Goal: Information Seeking & Learning: Understand process/instructions

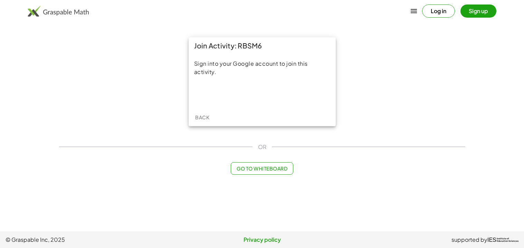
click at [251, 165] on span "Go to Whiteboard" at bounding box center [262, 168] width 51 height 6
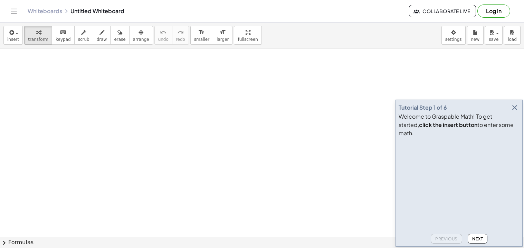
click at [515, 112] on icon "button" at bounding box center [515, 107] width 8 height 8
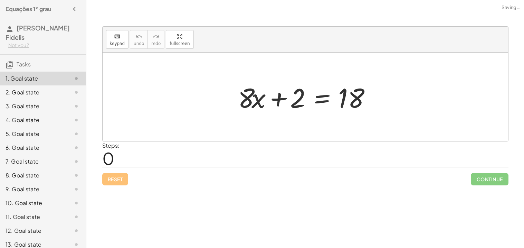
click at [295, 98] on div at bounding box center [308, 97] width 147 height 36
drag, startPoint x: 249, startPoint y: 93, endPoint x: 474, endPoint y: 81, distance: 225.5
click at [474, 81] on div "· 8 + · x + · 8 · x + 2 = 18" at bounding box center [306, 97] width 406 height 88
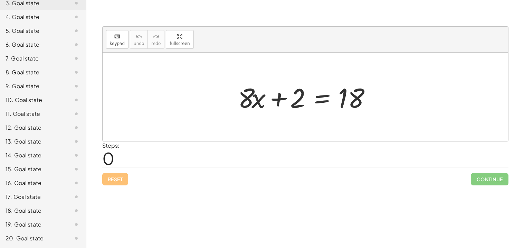
click at [24, 231] on div "18. Goal state" at bounding box center [43, 238] width 86 height 14
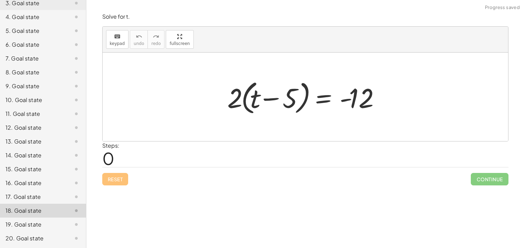
click at [29, 243] on div "20. Goal state" at bounding box center [43, 238] width 86 height 14
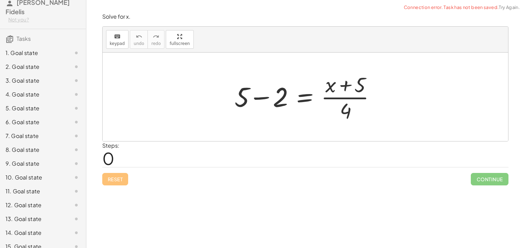
scroll to position [0, 0]
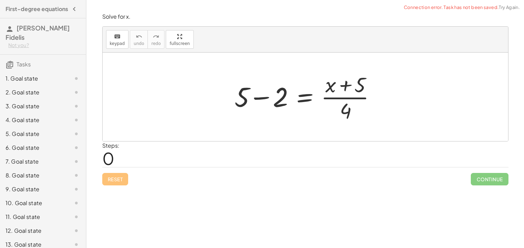
click at [54, 99] on div "1. Goal state" at bounding box center [43, 106] width 86 height 14
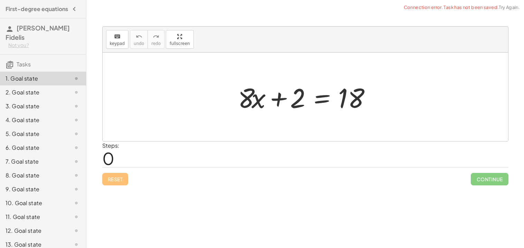
click at [41, 168] on div "6. Goal state" at bounding box center [43, 175] width 86 height 14
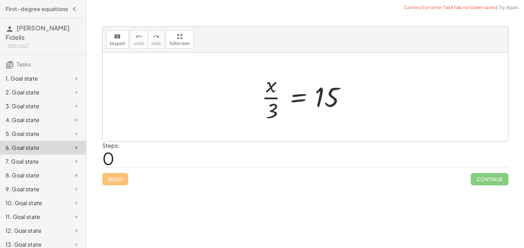
click at [50, 107] on div "3. Goal state" at bounding box center [34, 106] width 56 height 8
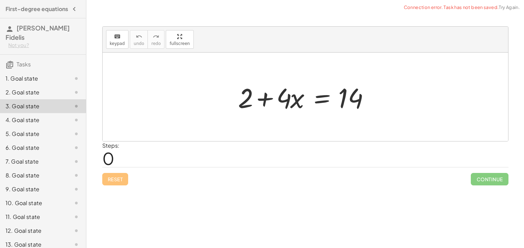
click at [53, 95] on div "2. Goal state" at bounding box center [34, 92] width 56 height 8
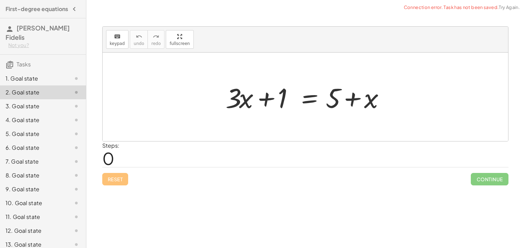
click at [49, 110] on div "3. Goal state" at bounding box center [34, 106] width 56 height 8
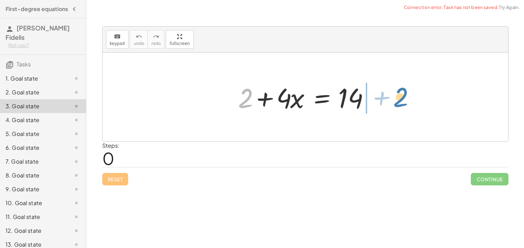
drag, startPoint x: 245, startPoint y: 101, endPoint x: 401, endPoint y: 99, distance: 155.8
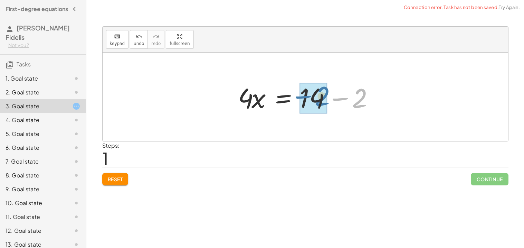
drag, startPoint x: 355, startPoint y: 102, endPoint x: 319, endPoint y: 100, distance: 35.9
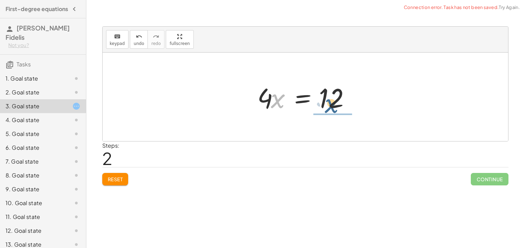
drag, startPoint x: 273, startPoint y: 104, endPoint x: 328, endPoint y: 109, distance: 54.8
click at [328, 109] on div at bounding box center [308, 97] width 108 height 36
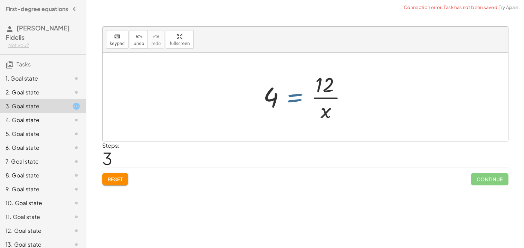
click at [279, 101] on div at bounding box center [308, 96] width 96 height 53
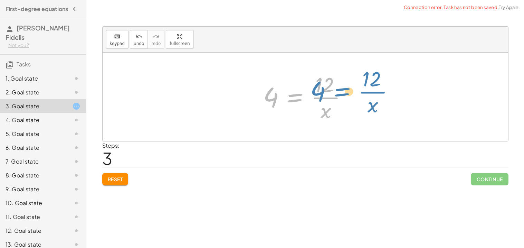
drag, startPoint x: 279, startPoint y: 101, endPoint x: 325, endPoint y: 95, distance: 45.6
click at [325, 95] on div at bounding box center [308, 96] width 96 height 53
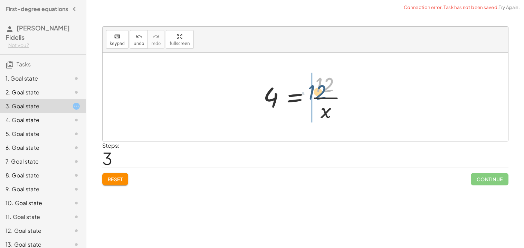
drag, startPoint x: 326, startPoint y: 88, endPoint x: 292, endPoint y: 106, distance: 38.0
click at [292, 106] on div at bounding box center [308, 96] width 96 height 53
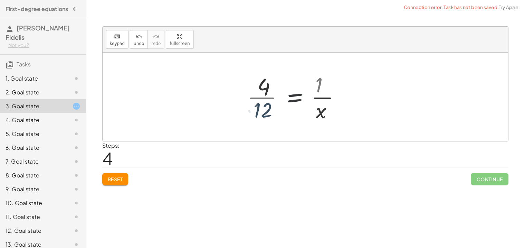
click at [292, 106] on div at bounding box center [295, 96] width 102 height 53
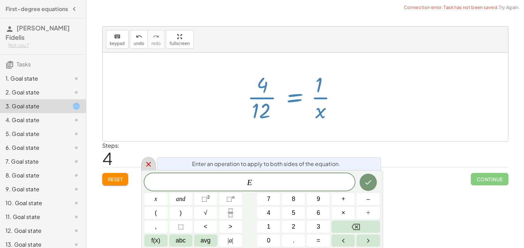
click at [149, 166] on icon at bounding box center [148, 164] width 8 height 8
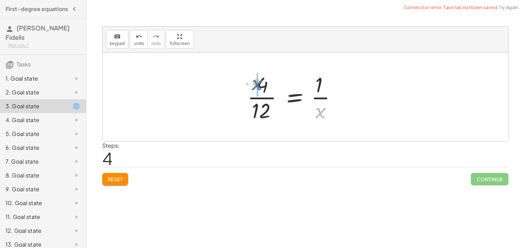
drag, startPoint x: 323, startPoint y: 112, endPoint x: 260, endPoint y: 84, distance: 68.5
click at [260, 84] on div at bounding box center [295, 96] width 102 height 53
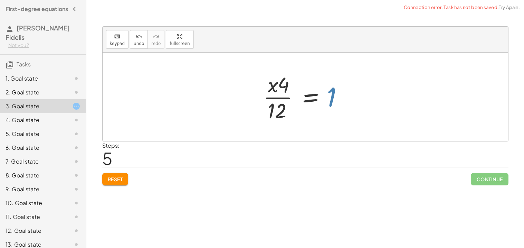
click at [331, 101] on div at bounding box center [308, 96] width 96 height 53
drag, startPoint x: 334, startPoint y: 88, endPoint x: 284, endPoint y: 83, distance: 51.0
click at [284, 83] on div at bounding box center [308, 96] width 96 height 53
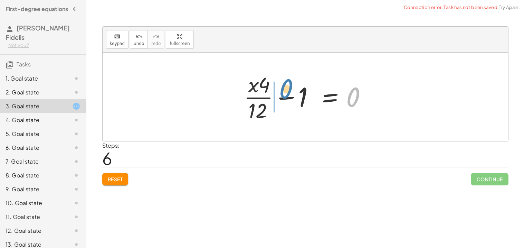
drag, startPoint x: 353, startPoint y: 96, endPoint x: 288, endPoint y: 88, distance: 65.1
click at [288, 88] on div at bounding box center [307, 96] width 135 height 53
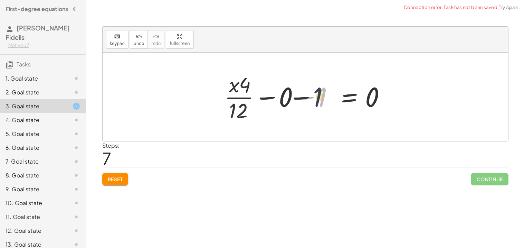
drag, startPoint x: 326, startPoint y: 93, endPoint x: 321, endPoint y: 93, distance: 5.5
click at [321, 93] on div at bounding box center [308, 96] width 174 height 53
drag, startPoint x: 246, startPoint y: 113, endPoint x: 308, endPoint y: 92, distance: 66.3
click at [308, 92] on div at bounding box center [308, 96] width 174 height 53
click at [111, 177] on font "Reset" at bounding box center [115, 179] width 15 height 6
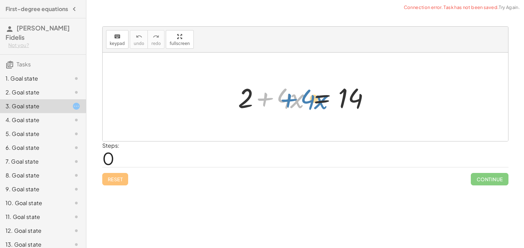
drag, startPoint x: 253, startPoint y: 96, endPoint x: 277, endPoint y: 96, distance: 23.8
click at [277, 96] on div at bounding box center [308, 97] width 147 height 36
drag, startPoint x: 296, startPoint y: 98, endPoint x: 346, endPoint y: 96, distance: 50.1
click at [346, 96] on div at bounding box center [308, 97] width 147 height 36
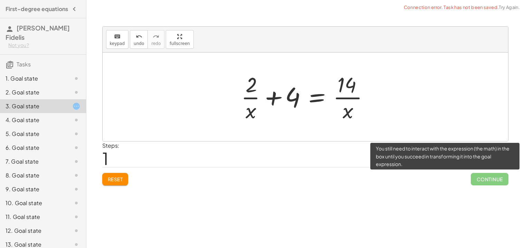
click at [497, 178] on span "Continue" at bounding box center [489, 179] width 37 height 12
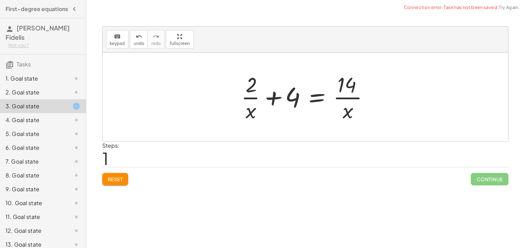
click at [118, 175] on button "Reset" at bounding box center [115, 179] width 26 height 12
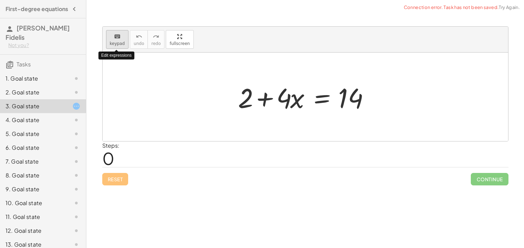
click at [113, 47] on button "keyboard keypad" at bounding box center [117, 39] width 23 height 19
drag, startPoint x: 277, startPoint y: 104, endPoint x: 268, endPoint y: 92, distance: 15.1
click at [53, 182] on div "7. Goal state" at bounding box center [43, 189] width 86 height 14
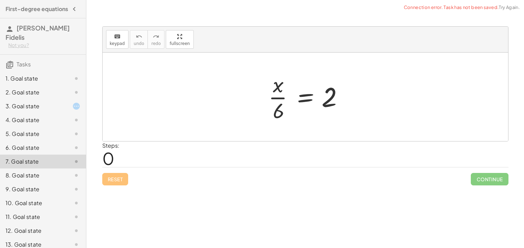
click at [60, 196] on div "8. Goal state" at bounding box center [43, 203] width 86 height 14
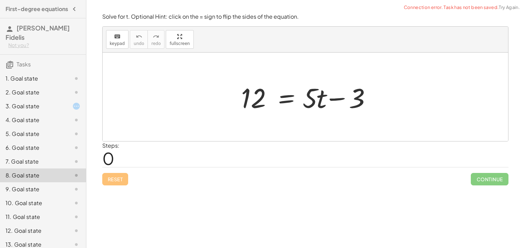
click at [49, 110] on div "3. Goal state" at bounding box center [34, 106] width 56 height 8
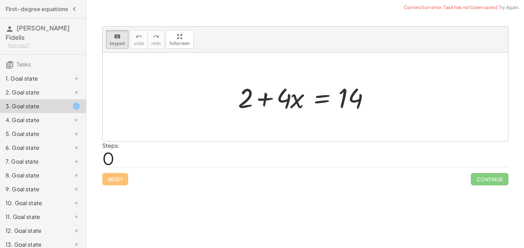
scroll to position [107, 0]
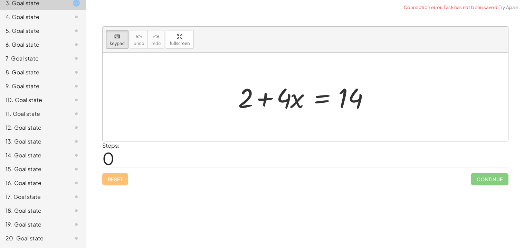
click at [31, 209] on div "18. Goal state" at bounding box center [34, 210] width 56 height 8
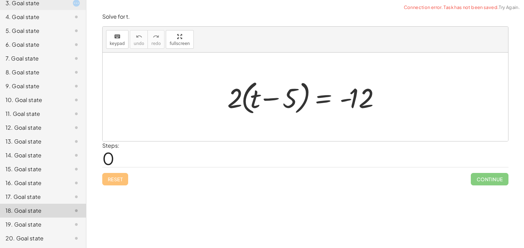
click at [35, 221] on div "19. Goal state" at bounding box center [34, 224] width 56 height 8
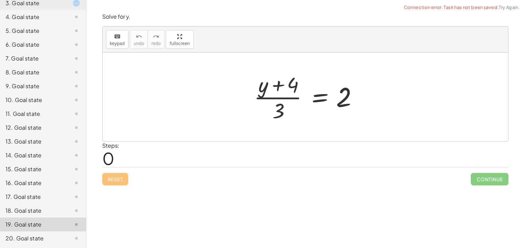
click at [53, 176] on div "14. Goal state" at bounding box center [43, 183] width 86 height 14
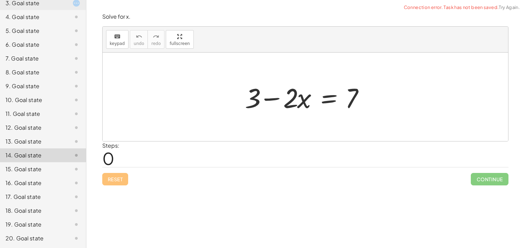
click at [48, 190] on div "15. Goal state" at bounding box center [43, 197] width 86 height 14
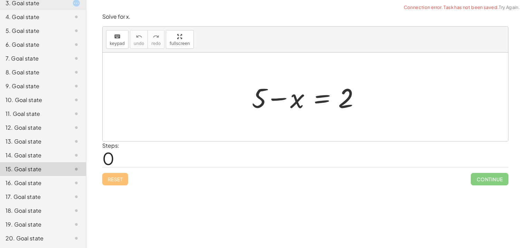
click at [46, 186] on div "16. Goal state" at bounding box center [34, 183] width 56 height 8
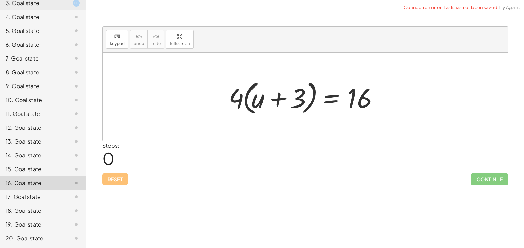
click at [29, 193] on div "17. Goal state" at bounding box center [34, 196] width 56 height 8
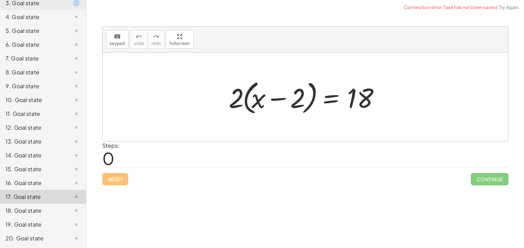
click at [32, 212] on div "18. Goal state" at bounding box center [34, 210] width 56 height 8
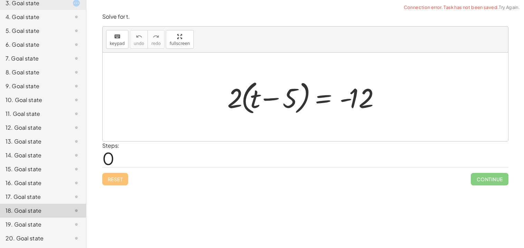
click at [31, 222] on div "19. Goal state" at bounding box center [34, 224] width 56 height 8
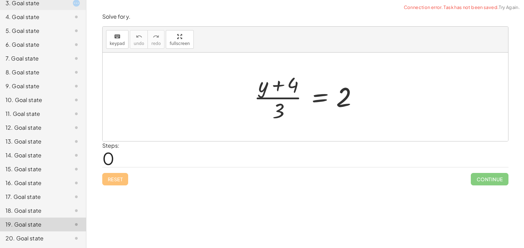
click at [28, 234] on div "20. Goal state" at bounding box center [34, 238] width 56 height 8
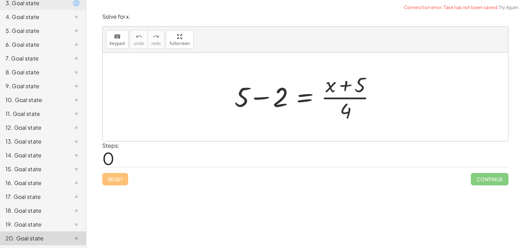
click at [30, 199] on div "17. Goal state" at bounding box center [34, 196] width 56 height 8
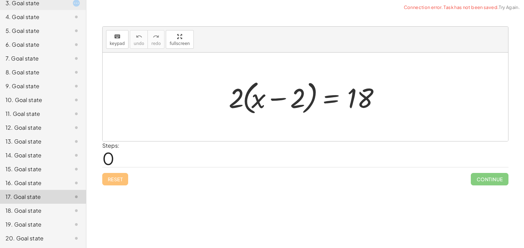
click at [31, 191] on div "17. Goal state" at bounding box center [43, 197] width 86 height 14
click at [33, 180] on div "16. Goal state" at bounding box center [34, 183] width 56 height 8
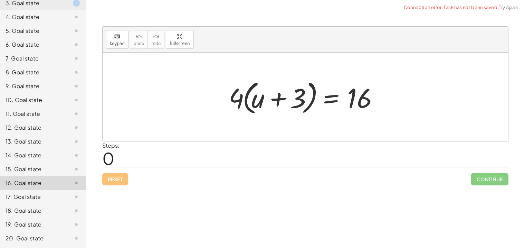
click at [37, 165] on div "15. Goal state" at bounding box center [34, 169] width 56 height 8
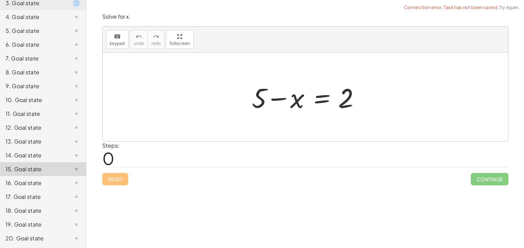
click at [34, 182] on div "16. Goal state" at bounding box center [34, 183] width 56 height 8
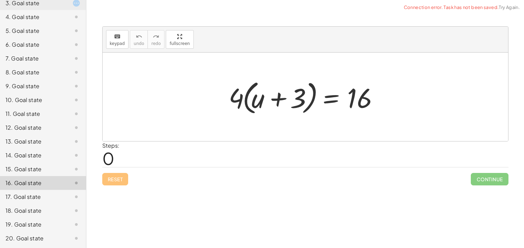
click at [32, 197] on div "17. Goal state" at bounding box center [34, 196] width 56 height 8
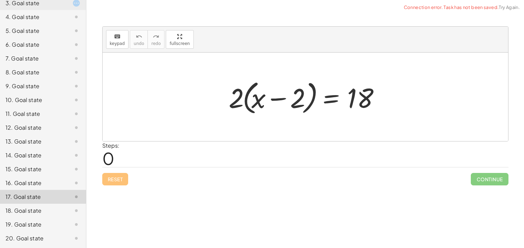
click at [30, 209] on div "18. Goal state" at bounding box center [34, 210] width 56 height 8
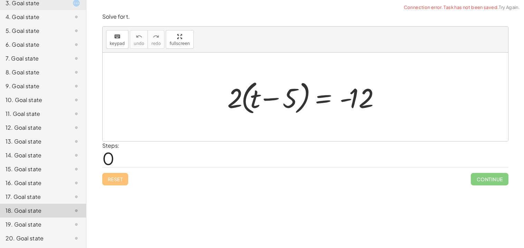
scroll to position [0, 0]
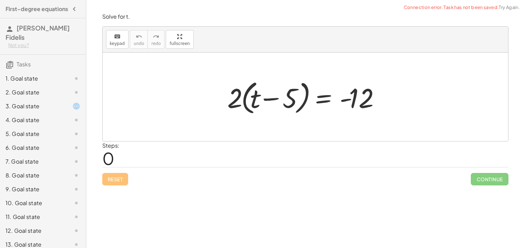
click at [46, 95] on div "2. Goal state" at bounding box center [34, 92] width 56 height 8
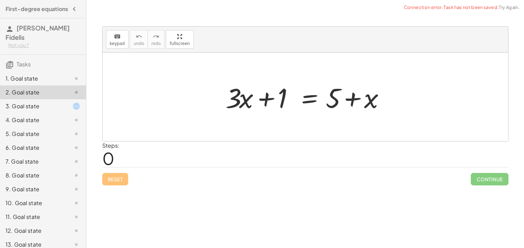
click at [46, 127] on div "3. Goal state" at bounding box center [43, 134] width 86 height 14
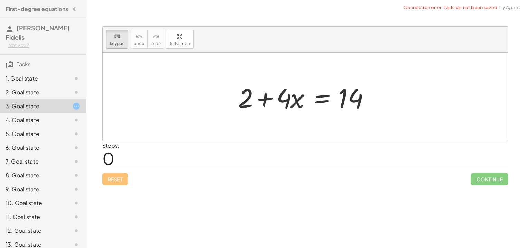
click at [34, 37] on h3 "[PERSON_NAME] Fidelis Not you?" at bounding box center [43, 36] width 86 height 36
click at [57, 31] on font "[PERSON_NAME] Fidelis" at bounding box center [38, 32] width 64 height 17
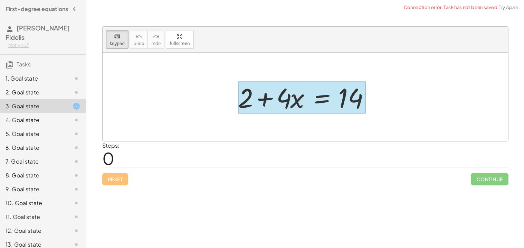
drag, startPoint x: 265, startPoint y: 101, endPoint x: 314, endPoint y: 112, distance: 49.7
click at [321, 97] on div "+ 2 + · 4 · x = 14" at bounding box center [321, 97] width 0 height 0
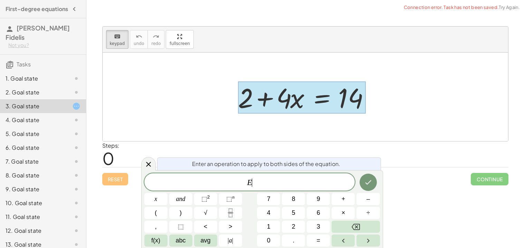
click at [298, 206] on div "E ​ x and ⬚ 2 ⬚ n 7 8 9 + – ( ) √ 4 5 6 × ÷ , ⬚ < > 1 2 3 f(x) abc avg | a | 0 …" at bounding box center [262, 209] width 236 height 73
click at [280, 212] on div "E x and ⬚ 2 ⬚ n 7 8 9 + – ( ) √ 4 5 6 × ÷ , ⬚ < > 1 2 3 f(x) abc avg | a | 0 . =" at bounding box center [262, 209] width 236 height 73
click at [287, 215] on button "5" at bounding box center [293, 213] width 23 height 12
click at [276, 228] on button "1" at bounding box center [268, 226] width 23 height 12
click at [231, 210] on icon "Fraction" at bounding box center [230, 212] width 9 height 9
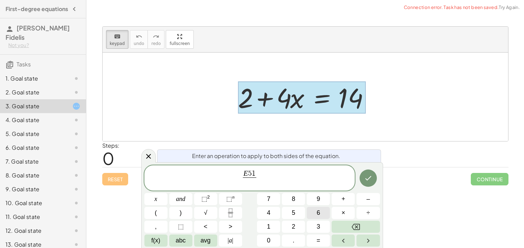
click at [320, 209] on span "6" at bounding box center [318, 212] width 3 height 9
click at [306, 220] on div "E 5 1 6 ​ ​ x and ⬚ 2 ⬚ n 7 8 9 + – ( ) √ 4 5 6 × ÷ , ⬚ < > 1 2 3 f(x) abc avg …" at bounding box center [262, 206] width 236 height 82
click at [285, 221] on button "2" at bounding box center [293, 226] width 23 height 12
click at [226, 196] on span "⬚" at bounding box center [229, 198] width 6 height 7
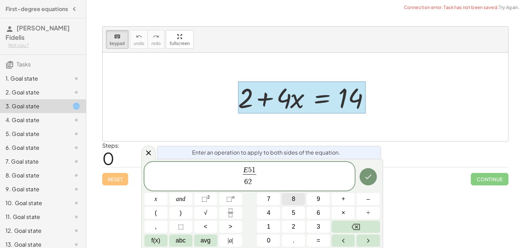
click at [282, 202] on button "8" at bounding box center [293, 199] width 23 height 12
click at [278, 217] on button "4" at bounding box center [268, 213] width 23 height 12
click at [213, 199] on button "⬚ 2" at bounding box center [205, 199] width 23 height 12
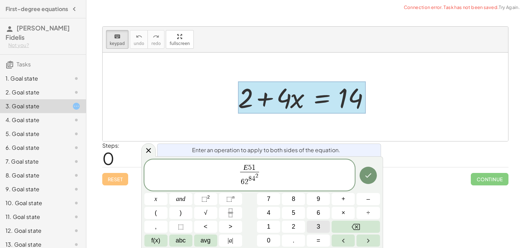
click at [307, 221] on button "3" at bounding box center [318, 226] width 23 height 12
click at [233, 229] on button ">" at bounding box center [230, 226] width 23 height 12
click at [306, 229] on div "E 5 1 6 2 8 4 2 3 > ​ x and ⬚ 2 ⬚ n 7 8 9 + – ( ) √ 4 5 6 × ÷ , ⬚ < > 1 2 3 f(x…" at bounding box center [262, 202] width 236 height 87
click at [292, 224] on span "2" at bounding box center [293, 226] width 3 height 9
click at [312, 218] on button "6" at bounding box center [318, 213] width 23 height 12
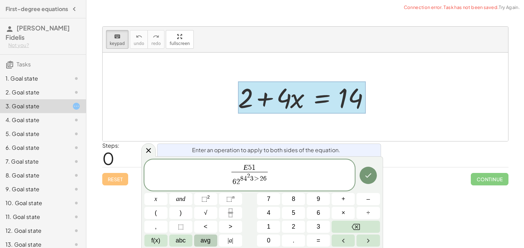
click at [210, 242] on font "avg" at bounding box center [206, 240] width 10 height 7
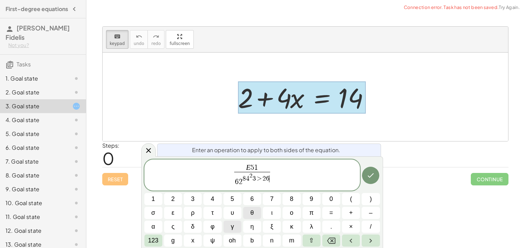
click at [252, 207] on button "θ" at bounding box center [252, 213] width 18 height 12
click at [277, 223] on button "ξ" at bounding box center [272, 226] width 18 height 12
click at [213, 226] on span "φ" at bounding box center [213, 226] width 4 height 9
click at [306, 216] on button "π" at bounding box center [312, 213] width 18 height 12
click at [371, 177] on icon "Done" at bounding box center [370, 175] width 8 height 8
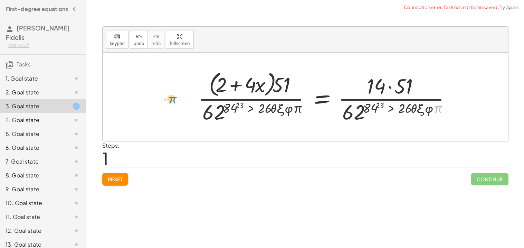
drag, startPoint x: 454, startPoint y: 95, endPoint x: 189, endPoint y: 86, distance: 265.8
click at [189, 86] on div "+ 2 + · 4 · x = 14 · π + 2 + · 4 · x = 14 · ( ) · 51 · 62 ( 84 23 > · 26 · θ · …" at bounding box center [325, 97] width 274 height 60
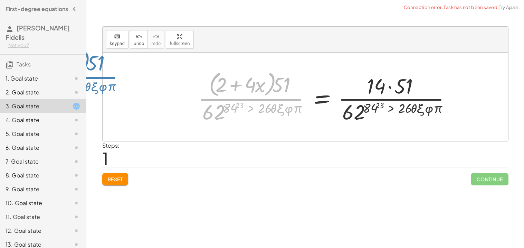
drag, startPoint x: 251, startPoint y: 95, endPoint x: 45, endPoint y: 77, distance: 207.0
click at [45, 77] on main "First-degree equations [PERSON_NAME] Not you? Tasks 1. Goal state 2. Goal state…" at bounding box center [262, 124] width 524 height 248
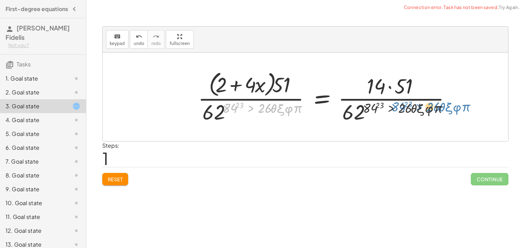
drag, startPoint x: 252, startPoint y: 107, endPoint x: 351, endPoint y: 89, distance: 100.2
click at [351, 89] on div at bounding box center [326, 96] width 265 height 56
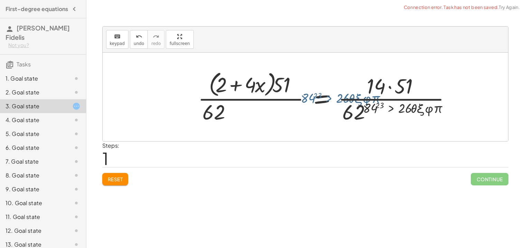
click at [351, 89] on div at bounding box center [326, 96] width 265 height 56
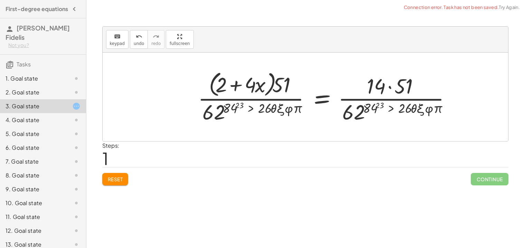
click at [123, 179] on font "Reset" at bounding box center [115, 179] width 15 height 6
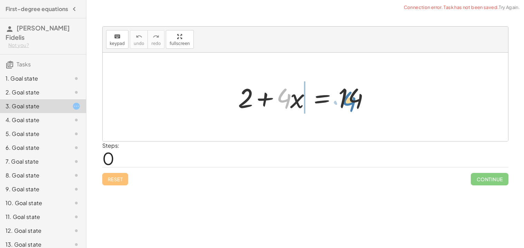
drag, startPoint x: 282, startPoint y: 101, endPoint x: 276, endPoint y: 115, distance: 14.6
click at [276, 115] on div "· 4 + 2 + · 4 · x = 14" at bounding box center [305, 96] width 155 height 39
drag, startPoint x: 291, startPoint y: 100, endPoint x: 361, endPoint y: 103, distance: 70.2
click at [361, 103] on div at bounding box center [308, 97] width 147 height 36
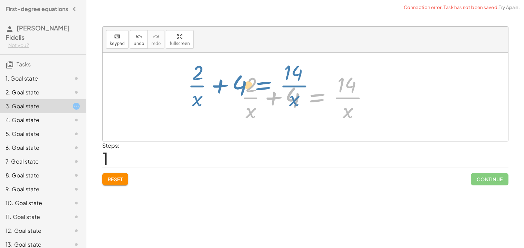
drag, startPoint x: 314, startPoint y: 101, endPoint x: 261, endPoint y: 89, distance: 54.1
click at [261, 89] on div at bounding box center [308, 96] width 141 height 53
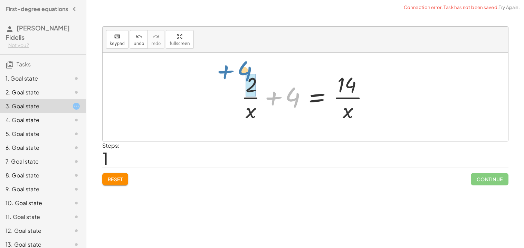
drag, startPoint x: 288, startPoint y: 95, endPoint x: 241, endPoint y: 71, distance: 52.4
click at [241, 71] on div at bounding box center [308, 96] width 141 height 53
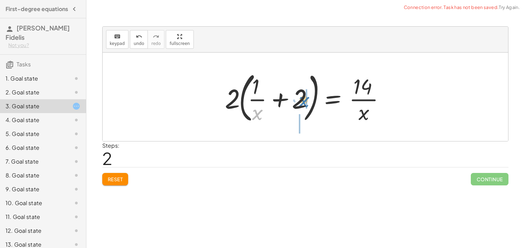
drag, startPoint x: 260, startPoint y: 112, endPoint x: 307, endPoint y: 99, distance: 49.0
click at [307, 99] on div at bounding box center [307, 96] width 173 height 57
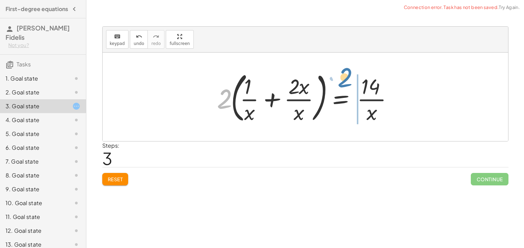
drag, startPoint x: 226, startPoint y: 104, endPoint x: 347, endPoint y: 84, distance: 123.6
click at [347, 84] on div at bounding box center [307, 96] width 189 height 57
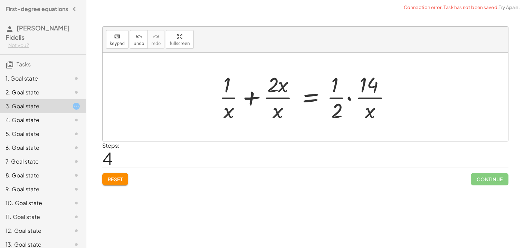
click at [109, 182] on font "Reset" at bounding box center [115, 179] width 15 height 6
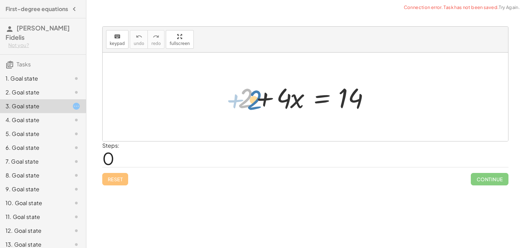
drag, startPoint x: 242, startPoint y: 109, endPoint x: 251, endPoint y: 111, distance: 9.1
click at [251, 111] on div at bounding box center [308, 97] width 147 height 36
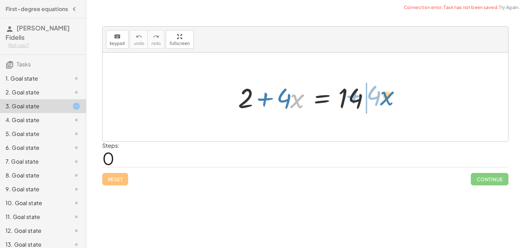
drag, startPoint x: 296, startPoint y: 99, endPoint x: 390, endPoint y: 97, distance: 93.3
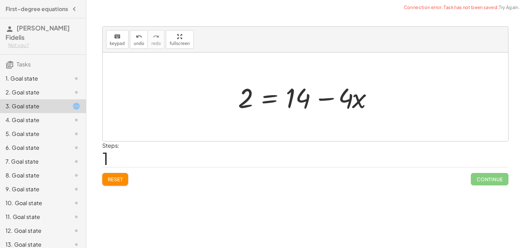
click at [375, 96] on div at bounding box center [308, 97] width 147 height 36
drag, startPoint x: 249, startPoint y: 94, endPoint x: 362, endPoint y: 102, distance: 112.5
click at [362, 102] on div at bounding box center [308, 97] width 147 height 36
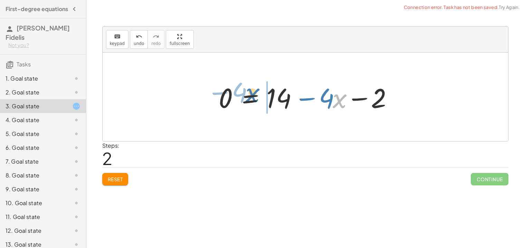
drag, startPoint x: 335, startPoint y: 102, endPoint x: 246, endPoint y: 96, distance: 89.3
click at [246, 96] on div at bounding box center [307, 97] width 185 height 36
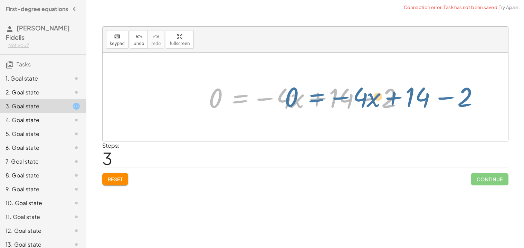
drag, startPoint x: 242, startPoint y: 98, endPoint x: 319, endPoint y: 96, distance: 76.3
click at [319, 96] on div at bounding box center [308, 97] width 206 height 36
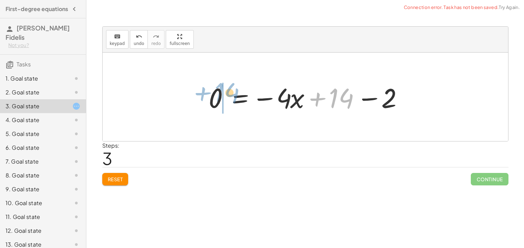
drag, startPoint x: 331, startPoint y: 96, endPoint x: 216, endPoint y: 91, distance: 115.8
click at [216, 91] on div at bounding box center [308, 97] width 206 height 36
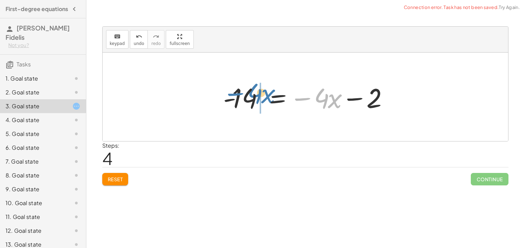
drag, startPoint x: 311, startPoint y: 100, endPoint x: 218, endPoint y: 96, distance: 93.0
click at [218, 96] on div "+ 2 + · 4 · x = 14 2 = + 14 − · 4 · x 0 = + 14 − · 4 · x − 2 0 = − · 4 · x + 14…" at bounding box center [305, 96] width 185 height 39
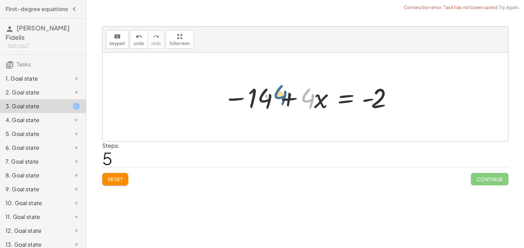
drag, startPoint x: 311, startPoint y: 105, endPoint x: 282, endPoint y: 102, distance: 29.5
click at [282, 102] on div at bounding box center [308, 97] width 176 height 36
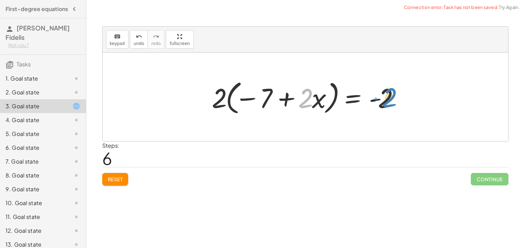
drag, startPoint x: 307, startPoint y: 96, endPoint x: 390, endPoint y: 95, distance: 83.2
click at [390, 95] on div at bounding box center [307, 97] width 199 height 40
click at [43, 179] on div "8. Goal state" at bounding box center [34, 175] width 56 height 8
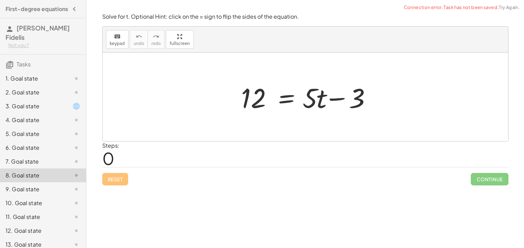
click at [32, 78] on div "1. Goal state" at bounding box center [34, 78] width 56 height 8
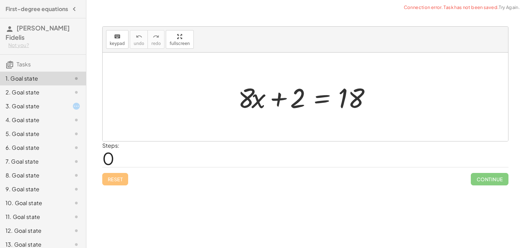
click at [45, 110] on div "3. Goal state" at bounding box center [34, 106] width 56 height 8
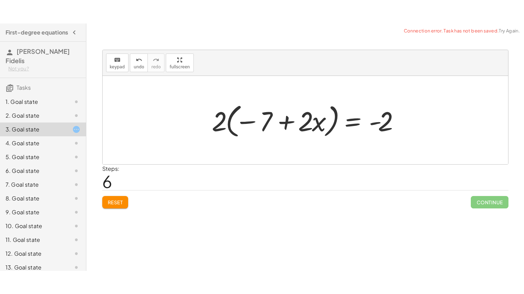
scroll to position [107, 0]
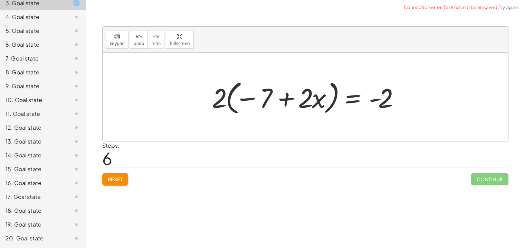
click at [25, 232] on div "20. Goal state" at bounding box center [43, 238] width 86 height 14
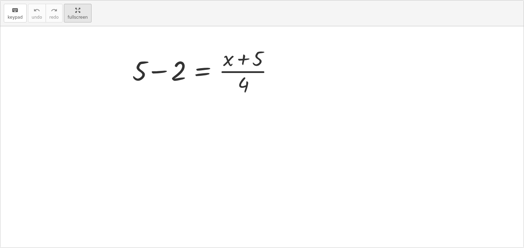
click at [182, 73] on div "keyboard keypad undo undo redo redo fullscreen + 5 − 2 = · ( + x + 5 ) · 4 ×" at bounding box center [261, 123] width 523 height 247
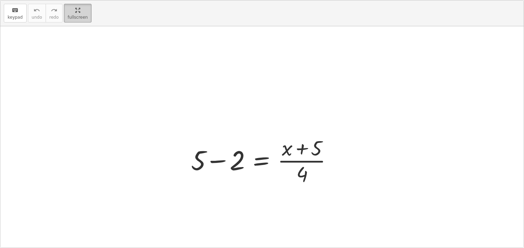
scroll to position [60, 0]
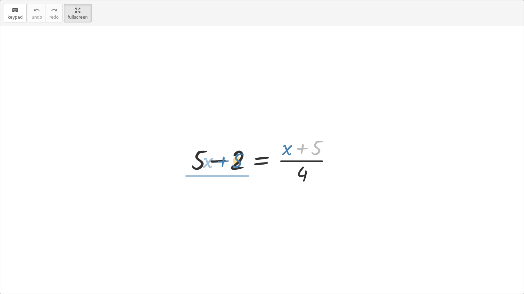
drag, startPoint x: 308, startPoint y: 149, endPoint x: 230, endPoint y: 161, distance: 79.4
click at [230, 161] on div at bounding box center [265, 159] width 154 height 53
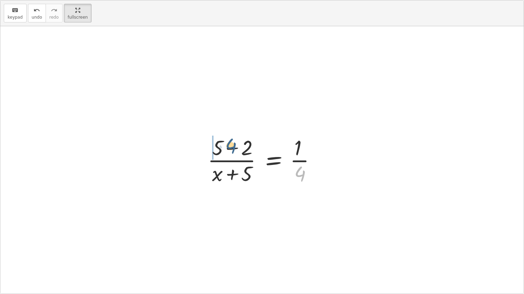
drag, startPoint x: 292, startPoint y: 185, endPoint x: 218, endPoint y: 156, distance: 79.3
click at [218, 156] on div at bounding box center [264, 159] width 121 height 53
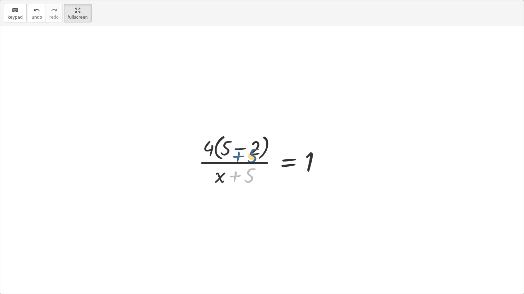
drag, startPoint x: 251, startPoint y: 172, endPoint x: 257, endPoint y: 146, distance: 27.0
click at [257, 146] on div at bounding box center [264, 160] width 139 height 56
drag, startPoint x: 217, startPoint y: 177, endPoint x: 210, endPoint y: 161, distance: 17.1
click at [210, 161] on div at bounding box center [264, 160] width 139 height 56
drag, startPoint x: 218, startPoint y: 176, endPoint x: 206, endPoint y: 140, distance: 38.3
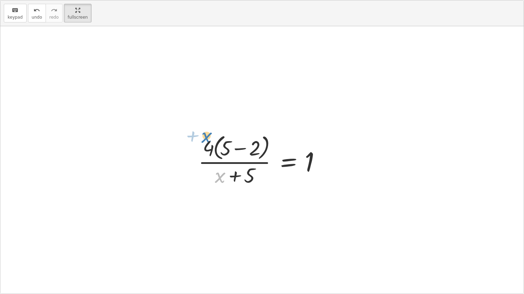
click at [206, 140] on div at bounding box center [264, 160] width 139 height 56
drag, startPoint x: 306, startPoint y: 159, endPoint x: 242, endPoint y: 148, distance: 65.3
click at [242, 148] on div at bounding box center [264, 160] width 139 height 56
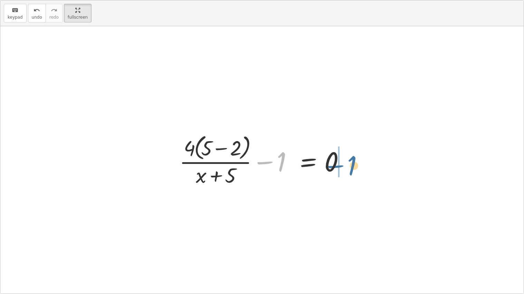
drag, startPoint x: 268, startPoint y: 162, endPoint x: 339, endPoint y: 165, distance: 70.2
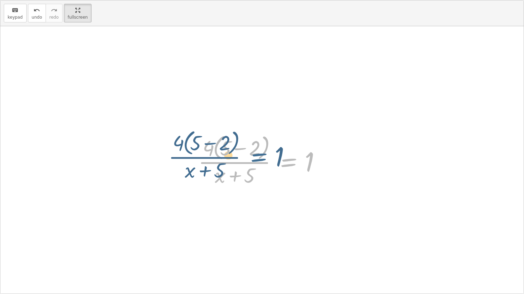
drag, startPoint x: 283, startPoint y: 163, endPoint x: 260, endPoint y: 160, distance: 23.4
click at [260, 160] on div at bounding box center [264, 160] width 139 height 56
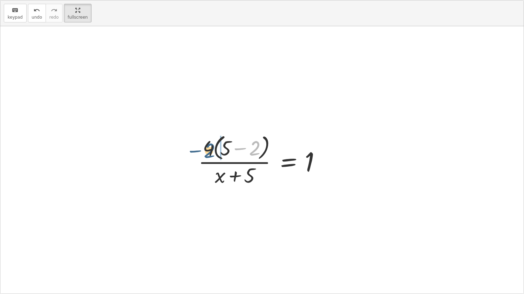
drag, startPoint x: 213, startPoint y: 153, endPoint x: 209, endPoint y: 152, distance: 4.4
click at [209, 152] on div at bounding box center [264, 160] width 139 height 56
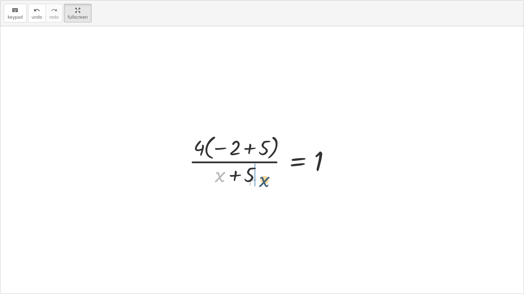
drag, startPoint x: 217, startPoint y: 174, endPoint x: 262, endPoint y: 180, distance: 45.5
click at [262, 180] on div at bounding box center [264, 159] width 158 height 55
drag, startPoint x: 251, startPoint y: 177, endPoint x: 229, endPoint y: 135, distance: 47.9
click at [229, 135] on div at bounding box center [264, 159] width 158 height 55
click at [80, 0] on html "First-degree equations [PERSON_NAME] Not you? Tasks 1. Goal state 2. Goal state…" at bounding box center [262, 147] width 524 height 294
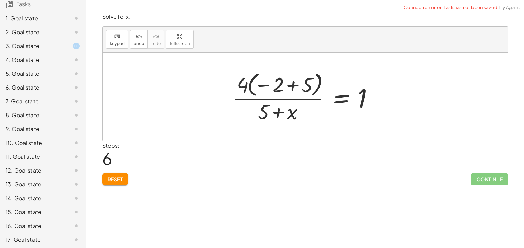
scroll to position [107, 0]
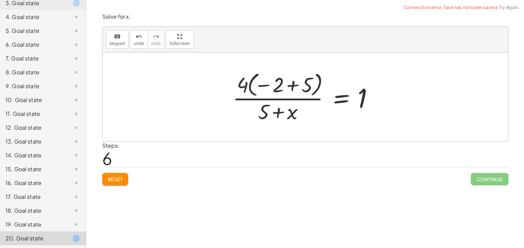
click at [64, 236] on div at bounding box center [70, 238] width 19 height 8
click at [112, 179] on font "Reset" at bounding box center [115, 179] width 15 height 6
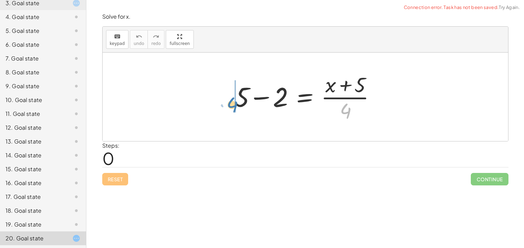
drag, startPoint x: 345, startPoint y: 113, endPoint x: 232, endPoint y: 107, distance: 112.8
click at [232, 107] on div at bounding box center [308, 96] width 154 height 53
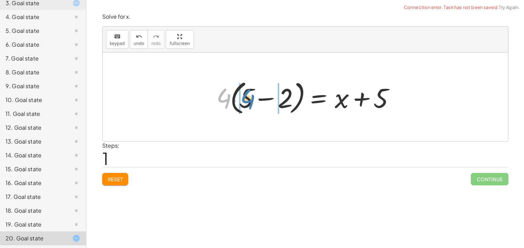
drag, startPoint x: 224, startPoint y: 98, endPoint x: 248, endPoint y: 99, distance: 23.8
click at [248, 99] on div at bounding box center [308, 97] width 190 height 40
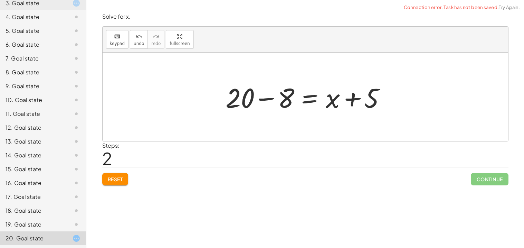
scroll to position [0, 0]
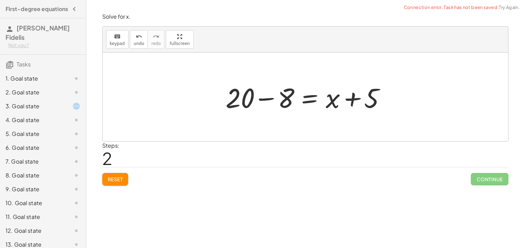
click at [68, 96] on div at bounding box center [70, 92] width 19 height 8
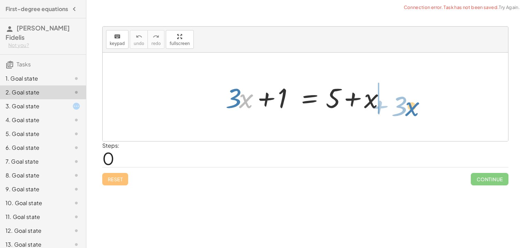
drag, startPoint x: 244, startPoint y: 104, endPoint x: 409, endPoint y: 112, distance: 165.6
click at [409, 112] on div "· x + · 3 + · 3 · x + 1 = + 5 + x" at bounding box center [306, 97] width 406 height 88
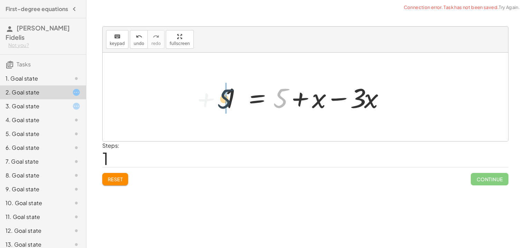
drag, startPoint x: 280, startPoint y: 95, endPoint x: 222, endPoint y: 96, distance: 58.7
click at [222, 96] on div at bounding box center [308, 97] width 172 height 36
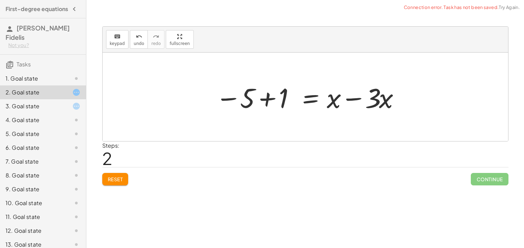
click at [389, 106] on div at bounding box center [308, 97] width 192 height 36
click at [390, 105] on div at bounding box center [308, 97] width 192 height 36
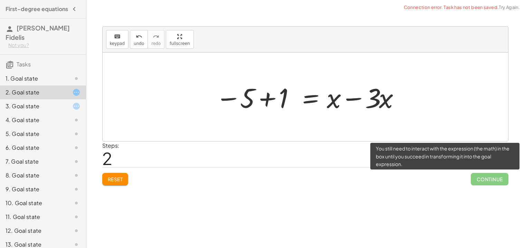
click at [490, 183] on span "Continue" at bounding box center [489, 179] width 37 height 12
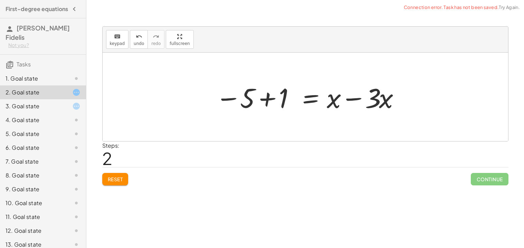
scroll to position [107, 0]
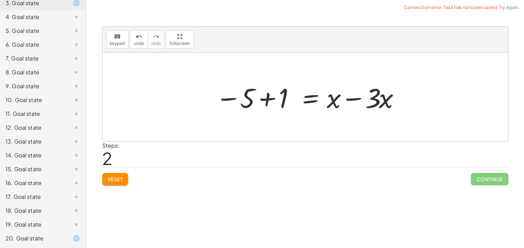
click at [40, 241] on div "20. Goal state" at bounding box center [34, 238] width 56 height 8
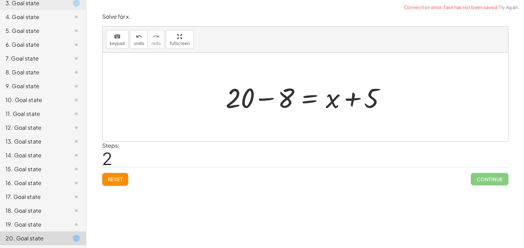
click at [376, 103] on div at bounding box center [308, 97] width 172 height 36
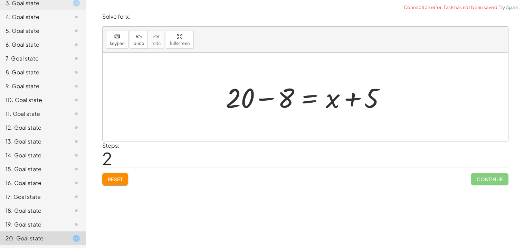
click at [373, 99] on div at bounding box center [308, 97] width 172 height 36
click at [383, 99] on div at bounding box center [308, 97] width 172 height 36
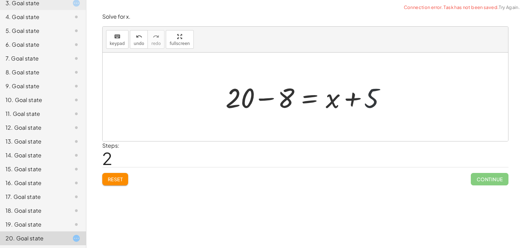
click at [383, 99] on div at bounding box center [308, 97] width 172 height 36
click at [120, 36] on div "keyboard" at bounding box center [117, 36] width 15 height 8
drag, startPoint x: 120, startPoint y: 36, endPoint x: 350, endPoint y: 115, distance: 243.7
click at [350, 115] on div "keyboard keypad undo undo redo redo fullscreen + 5 − 2 = · ( + x + 5 ) · 4 · 4 …" at bounding box center [306, 84] width 406 height 114
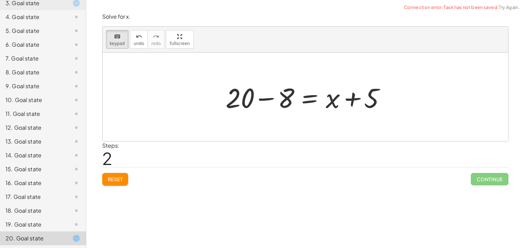
click at [349, 157] on div "Steps: 2" at bounding box center [305, 154] width 406 height 26
click at [111, 160] on font "2" at bounding box center [107, 157] width 10 height 21
drag, startPoint x: 111, startPoint y: 160, endPoint x: 106, endPoint y: 160, distance: 4.1
click at [106, 160] on font "2" at bounding box center [107, 157] width 10 height 21
click at [451, 137] on div at bounding box center [306, 97] width 406 height 88
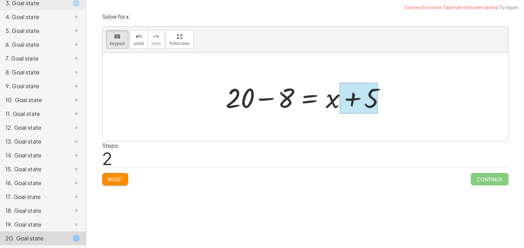
click at [370, 104] on div at bounding box center [359, 98] width 39 height 31
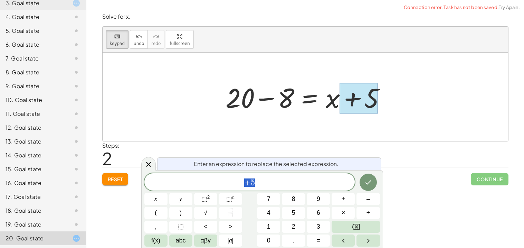
click at [336, 181] on span "+ 5" at bounding box center [249, 183] width 211 height 10
click at [326, 202] on button "9" at bounding box center [318, 199] width 23 height 12
click at [323, 212] on button "6" at bounding box center [318, 213] width 23 height 12
click at [360, 182] on button "Done" at bounding box center [368, 181] width 17 height 17
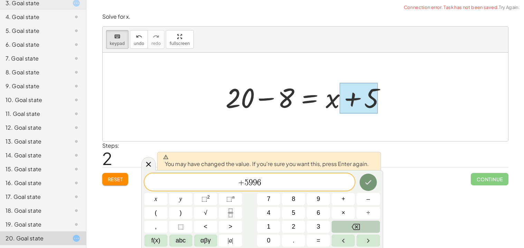
click at [372, 227] on button "Backspace" at bounding box center [356, 226] width 48 height 12
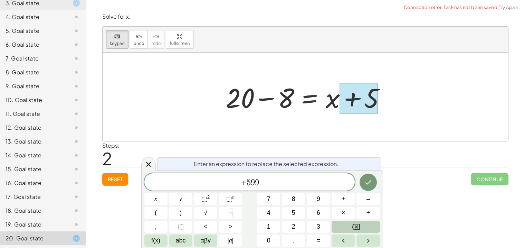
click at [372, 227] on button "Backspace" at bounding box center [356, 226] width 48 height 12
click at [178, 237] on span "abc" at bounding box center [181, 240] width 10 height 9
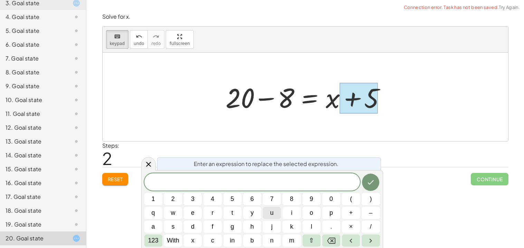
click at [279, 215] on button "u" at bounding box center [272, 213] width 18 height 12
click at [303, 222] on button "l" at bounding box center [312, 226] width 18 height 12
click at [237, 220] on div "u l ​ 1 2 3 4 5 6 7 8 9 0 ( ) q w e r t y u i o p + – a s d f g h j k l . × / 1…" at bounding box center [262, 209] width 236 height 73
click at [266, 220] on button "j" at bounding box center [272, 226] width 18 height 12
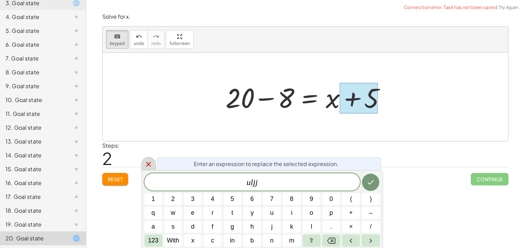
click at [151, 162] on icon at bounding box center [148, 164] width 8 height 8
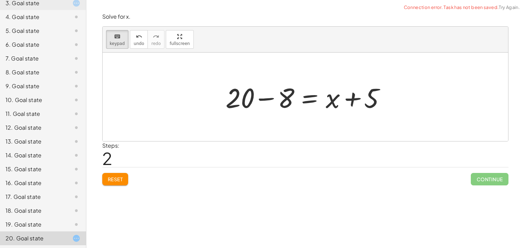
click at [56, 31] on div "5. Goal state" at bounding box center [34, 31] width 56 height 8
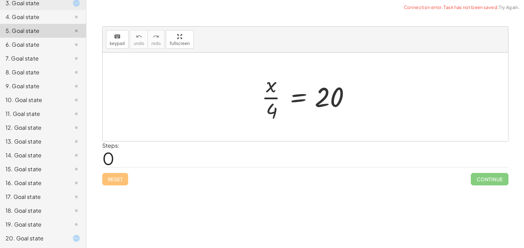
click at [56, 16] on div "4. Goal state" at bounding box center [34, 17] width 56 height 8
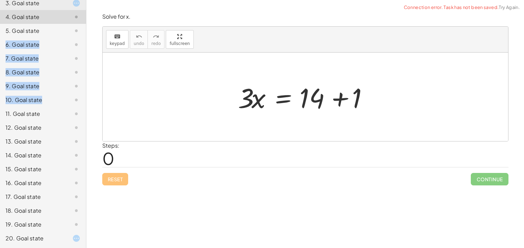
drag, startPoint x: 53, startPoint y: 24, endPoint x: 47, endPoint y: 107, distance: 82.7
click at [47, 107] on div "1. Goal state 2. Goal state 3. Goal state 4. Goal state 5. Goal state 6. Goal s…" at bounding box center [43, 107] width 86 height 282
click at [47, 134] on div "11. Goal state" at bounding box center [43, 141] width 86 height 14
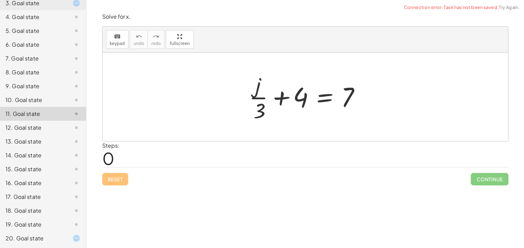
click at [51, 102] on div "10. Goal state" at bounding box center [34, 100] width 56 height 8
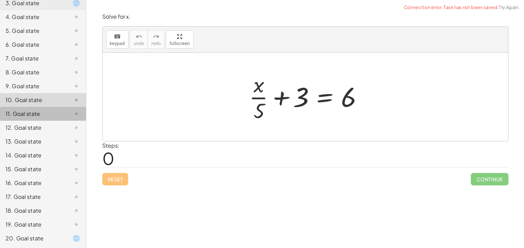
click at [49, 111] on div "11. Goal state" at bounding box center [34, 113] width 56 height 8
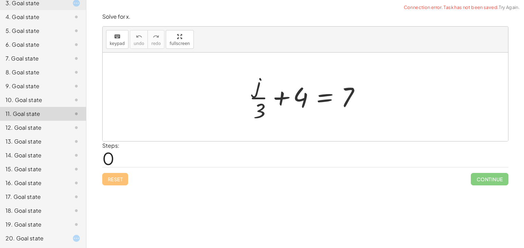
click at [50, 123] on div "12. Goal state" at bounding box center [34, 127] width 56 height 8
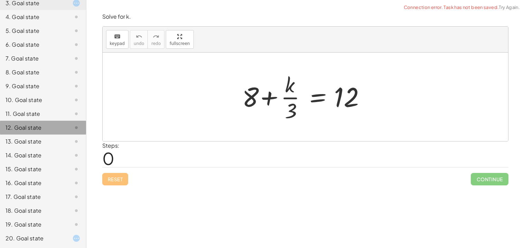
click at [50, 123] on div "12. Goal state" at bounding box center [34, 127] width 56 height 8
click at [60, 29] on div "5. Goal state" at bounding box center [34, 31] width 56 height 8
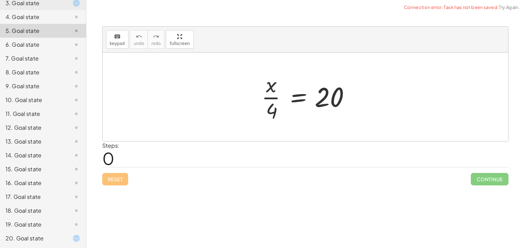
click at [59, 79] on div "7. Goal state" at bounding box center [43, 86] width 86 height 14
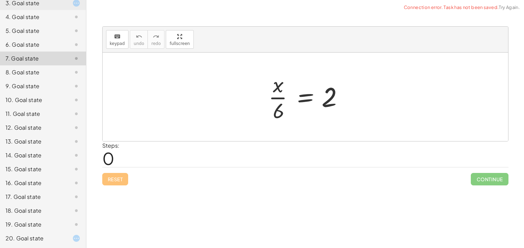
click at [63, 107] on div "9. Goal state" at bounding box center [43, 114] width 86 height 14
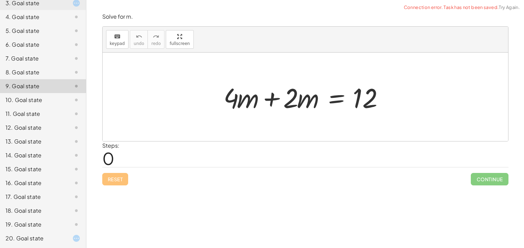
click at [57, 142] on div "13. Goal state" at bounding box center [34, 141] width 56 height 8
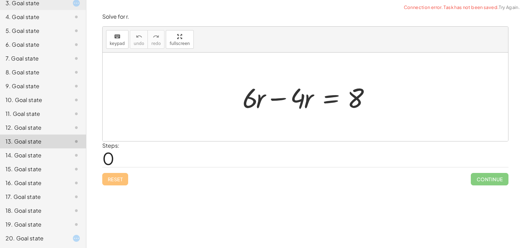
click at [62, 112] on div at bounding box center [70, 113] width 19 height 8
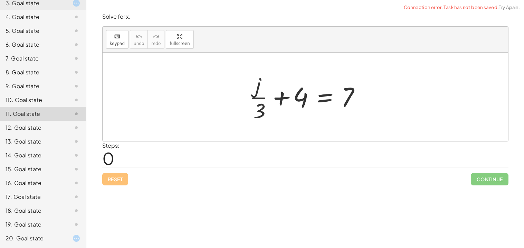
click at [66, 107] on div "9. Goal state" at bounding box center [43, 114] width 86 height 14
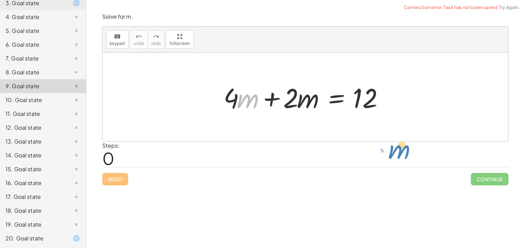
drag, startPoint x: 253, startPoint y: 94, endPoint x: 414, endPoint y: 122, distance: 163.4
click at [414, 122] on div "· m + · 4 + · 4 · m + · 2 · m = 12" at bounding box center [306, 97] width 406 height 88
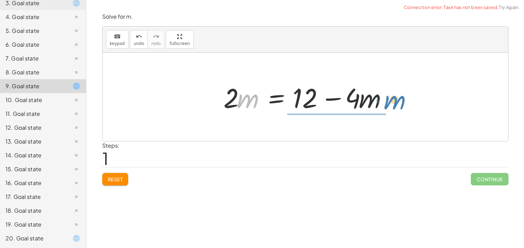
drag, startPoint x: 252, startPoint y: 95, endPoint x: 398, endPoint y: 96, distance: 145.4
click at [398, 96] on div "+ · 4 · m + · 2 · m = 12 · m · 4 · m · 2 · m = 12 + −" at bounding box center [306, 97] width 406 height 88
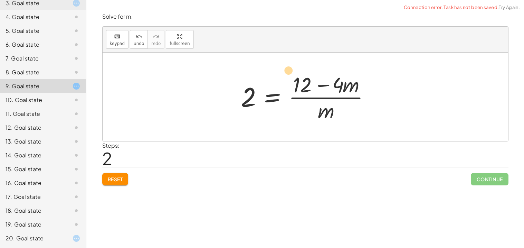
drag, startPoint x: 333, startPoint y: 114, endPoint x: 293, endPoint y: 70, distance: 59.9
click at [293, 70] on div at bounding box center [308, 96] width 142 height 53
drag, startPoint x: 323, startPoint y: 112, endPoint x: 301, endPoint y: 84, distance: 35.9
click at [301, 84] on div at bounding box center [308, 96] width 142 height 53
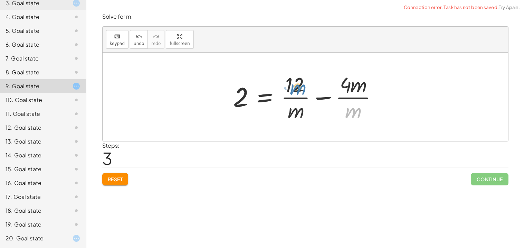
drag, startPoint x: 350, startPoint y: 117, endPoint x: 294, endPoint y: 95, distance: 60.7
click at [294, 95] on div at bounding box center [308, 96] width 157 height 53
drag, startPoint x: 298, startPoint y: 111, endPoint x: 357, endPoint y: 106, distance: 59.3
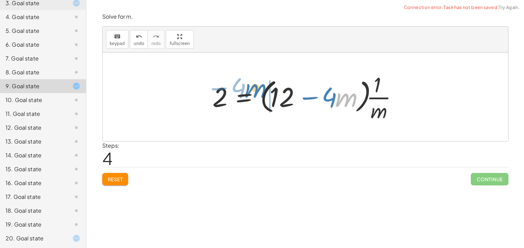
drag, startPoint x: 350, startPoint y: 102, endPoint x: 260, endPoint y: 93, distance: 90.3
click at [260, 93] on div at bounding box center [308, 96] width 198 height 53
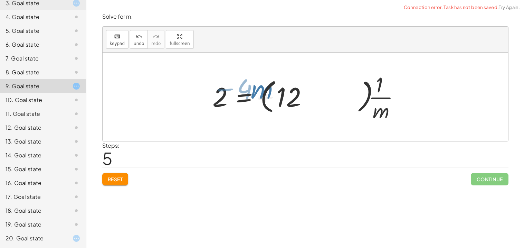
click at [260, 93] on div at bounding box center [320, 96] width 223 height 53
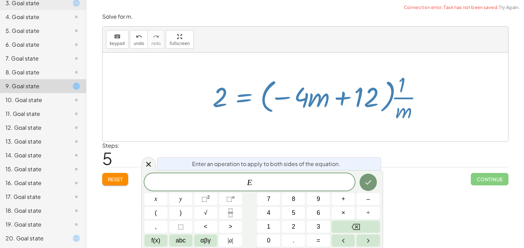
click at [286, 206] on div "E x y ⬚ 2 ⬚ n 7 8 9 + – ( ) √ 4 5 6 × ÷ , ⬚ < > 1 2 3 f(x) abc αβγ | a | 0 . =" at bounding box center [262, 209] width 236 height 73
click at [293, 210] on span "5" at bounding box center [293, 212] width 3 height 9
click at [365, 185] on icon "Done" at bounding box center [368, 182] width 8 height 8
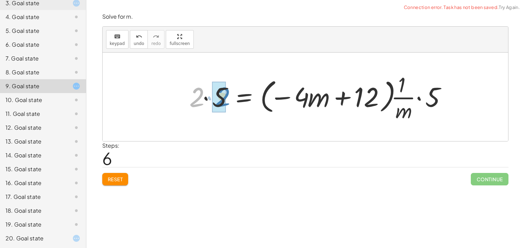
drag, startPoint x: 200, startPoint y: 95, endPoint x: 226, endPoint y: 95, distance: 26.3
click at [226, 95] on div at bounding box center [320, 96] width 269 height 53
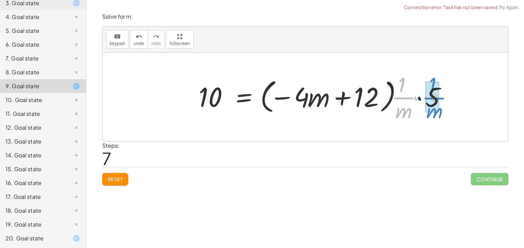
drag, startPoint x: 404, startPoint y: 94, endPoint x: 436, endPoint y: 94, distance: 31.4
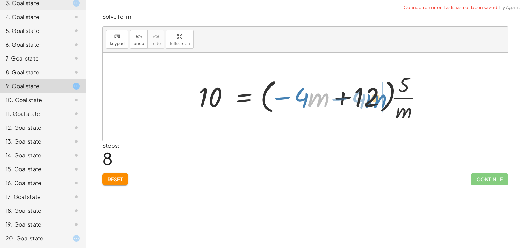
drag, startPoint x: 319, startPoint y: 99, endPoint x: 376, endPoint y: 101, distance: 57.0
click at [376, 101] on div at bounding box center [313, 96] width 237 height 53
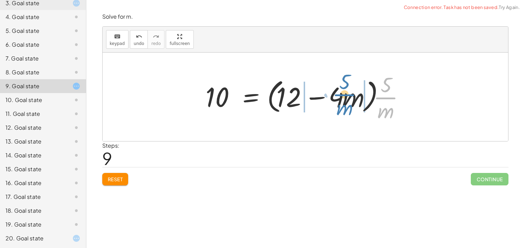
drag, startPoint x: 382, startPoint y: 94, endPoint x: 341, endPoint y: 91, distance: 41.2
click at [341, 91] on div at bounding box center [308, 96] width 212 height 53
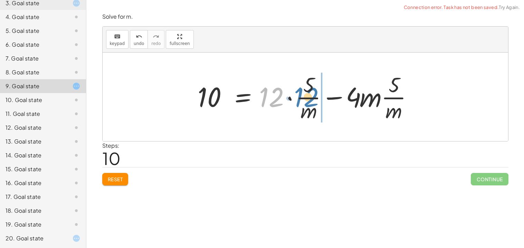
drag, startPoint x: 283, startPoint y: 96, endPoint x: 322, endPoint y: 97, distance: 39.7
click at [322, 97] on div at bounding box center [308, 96] width 228 height 53
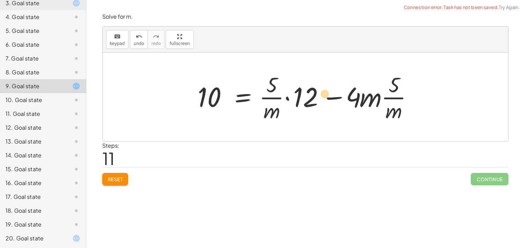
drag, startPoint x: 365, startPoint y: 105, endPoint x: 316, endPoint y: 103, distance: 48.8
click at [316, 103] on div at bounding box center [308, 96] width 228 height 53
drag, startPoint x: 316, startPoint y: 103, endPoint x: 366, endPoint y: 100, distance: 49.5
click at [366, 100] on div at bounding box center [308, 96] width 228 height 53
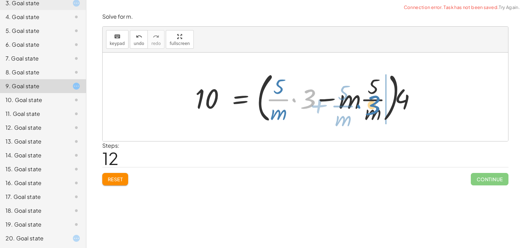
drag, startPoint x: 311, startPoint y: 98, endPoint x: 376, endPoint y: 105, distance: 64.9
click at [376, 105] on div at bounding box center [308, 96] width 232 height 57
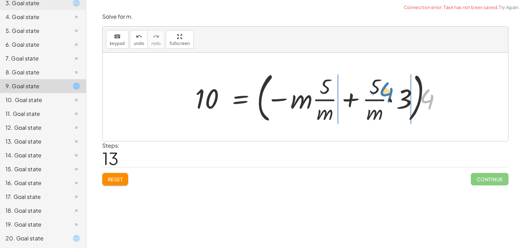
drag, startPoint x: 430, startPoint y: 101, endPoint x: 391, endPoint y: 95, distance: 39.9
click at [391, 95] on div at bounding box center [320, 96] width 257 height 57
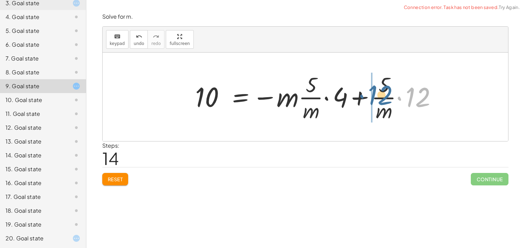
drag, startPoint x: 421, startPoint y: 100, endPoint x: 382, endPoint y: 98, distance: 38.7
click at [382, 98] on div at bounding box center [320, 96] width 257 height 53
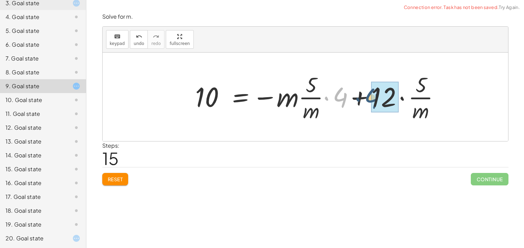
drag, startPoint x: 336, startPoint y: 97, endPoint x: 377, endPoint y: 100, distance: 40.9
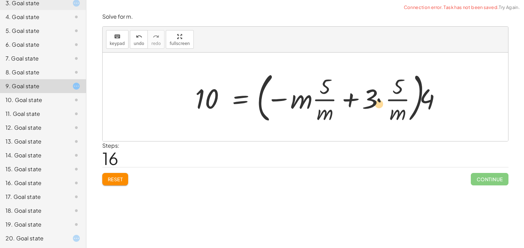
drag, startPoint x: 298, startPoint y: 101, endPoint x: 375, endPoint y: 106, distance: 77.2
click at [375, 106] on div at bounding box center [320, 96] width 257 height 57
drag, startPoint x: 291, startPoint y: 100, endPoint x: 316, endPoint y: 109, distance: 26.2
click at [316, 109] on div at bounding box center [320, 96] width 257 height 57
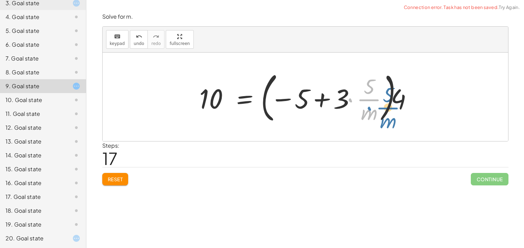
drag, startPoint x: 349, startPoint y: 97, endPoint x: 364, endPoint y: 104, distance: 16.7
click at [364, 104] on div at bounding box center [308, 96] width 225 height 57
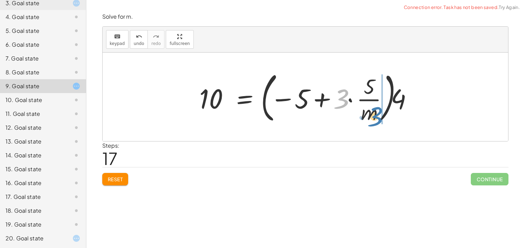
drag, startPoint x: 338, startPoint y: 95, endPoint x: 372, endPoint y: 113, distance: 38.5
click at [372, 113] on div at bounding box center [308, 96] width 225 height 57
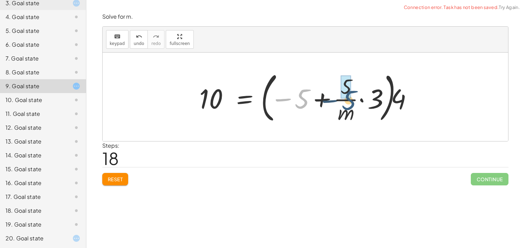
drag, startPoint x: 302, startPoint y: 99, endPoint x: 353, endPoint y: 102, distance: 51.5
click at [353, 102] on div at bounding box center [308, 96] width 225 height 57
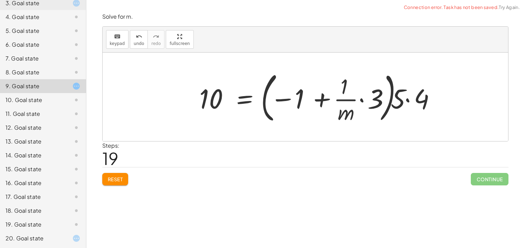
click at [120, 177] on font "Reset" at bounding box center [115, 179] width 15 height 6
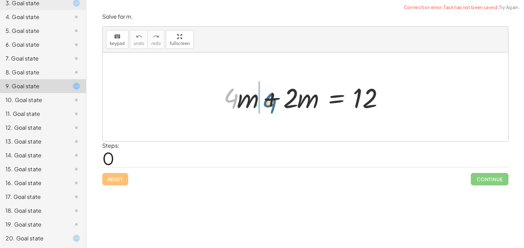
drag, startPoint x: 230, startPoint y: 94, endPoint x: 290, endPoint y: 95, distance: 60.5
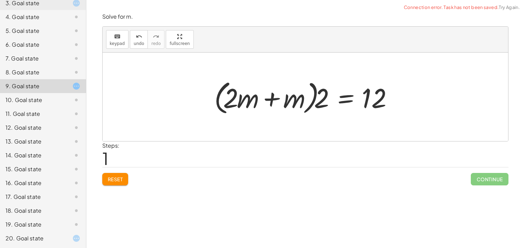
click at [115, 180] on font "Reset" at bounding box center [115, 179] width 15 height 6
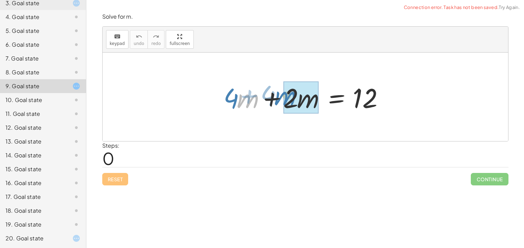
drag, startPoint x: 238, startPoint y: 102, endPoint x: 274, endPoint y: 100, distance: 35.6
click at [274, 100] on div at bounding box center [308, 97] width 176 height 36
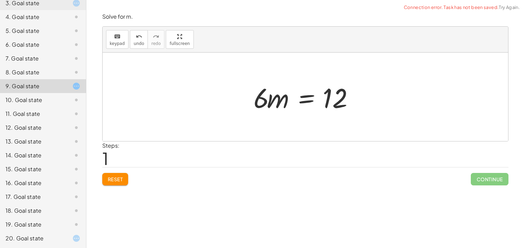
click at [123, 180] on button "Reset" at bounding box center [115, 179] width 26 height 12
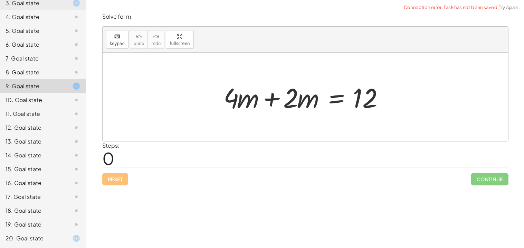
click at [123, 180] on div "Reset Continue" at bounding box center [305, 176] width 406 height 18
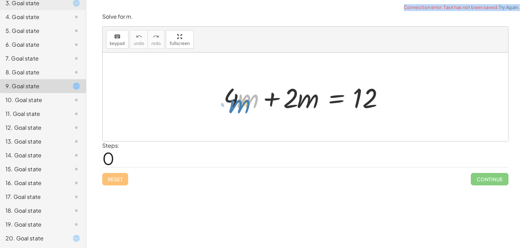
drag, startPoint x: 237, startPoint y: 97, endPoint x: 232, endPoint y: 102, distance: 6.9
click at [232, 102] on div at bounding box center [308, 97] width 176 height 36
drag, startPoint x: 233, startPoint y: 101, endPoint x: 288, endPoint y: 101, distance: 54.6
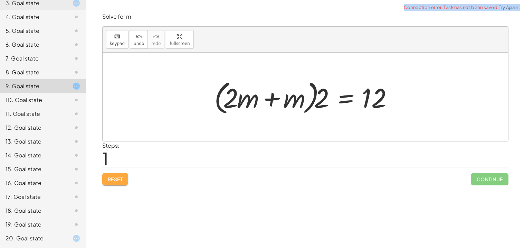
click at [120, 177] on font "Reset" at bounding box center [115, 179] width 15 height 6
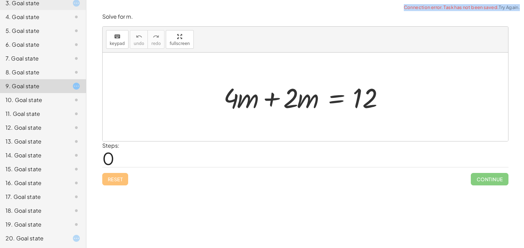
click at [271, 99] on div at bounding box center [308, 97] width 176 height 36
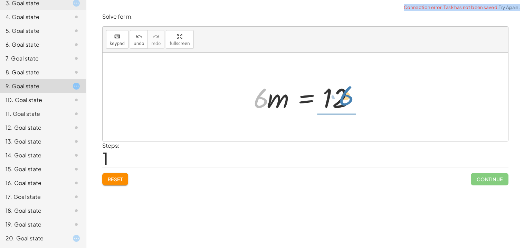
drag, startPoint x: 260, startPoint y: 104, endPoint x: 347, endPoint y: 102, distance: 87.1
click at [347, 102] on div at bounding box center [308, 97] width 116 height 36
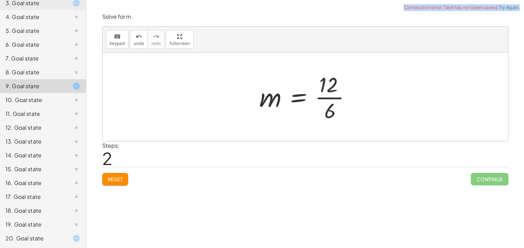
click at [276, 101] on div at bounding box center [308, 96] width 104 height 53
click at [326, 101] on div at bounding box center [308, 96] width 104 height 53
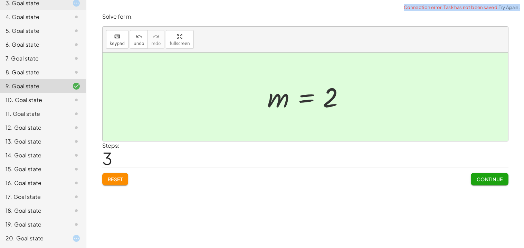
click at [481, 175] on button "Continue" at bounding box center [489, 179] width 37 height 12
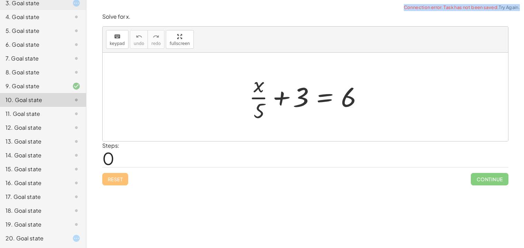
click at [264, 105] on div at bounding box center [308, 96] width 125 height 53
drag, startPoint x: 259, startPoint y: 91, endPoint x: 371, endPoint y: 96, distance: 112.4
click at [371, 96] on div "· x + · x · 5 + 3 = 6" at bounding box center [305, 96] width 133 height 57
drag, startPoint x: 259, startPoint y: 91, endPoint x: 310, endPoint y: 100, distance: 52.0
click at [310, 100] on div at bounding box center [308, 96] width 125 height 53
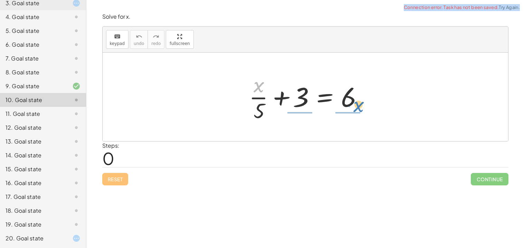
drag, startPoint x: 323, startPoint y: 103, endPoint x: 358, endPoint y: 107, distance: 34.4
click at [358, 107] on div at bounding box center [308, 96] width 125 height 53
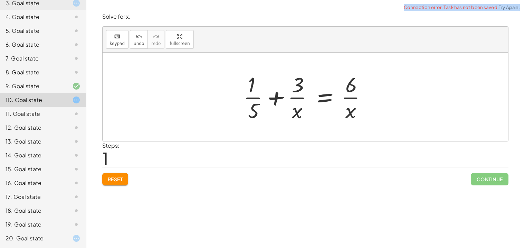
click at [125, 177] on button "Reset" at bounding box center [115, 179] width 26 height 12
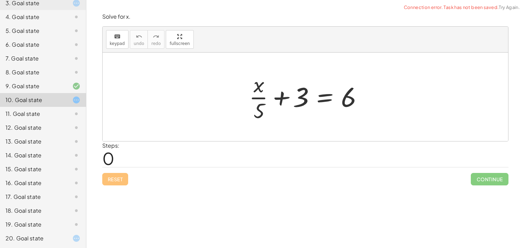
click at [69, 86] on div at bounding box center [70, 86] width 19 height 8
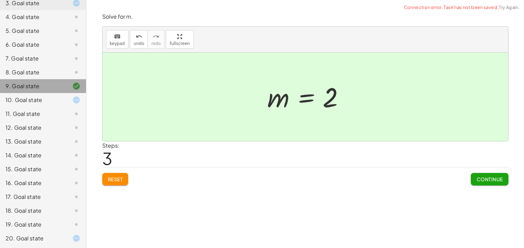
click at [69, 86] on div at bounding box center [70, 86] width 19 height 8
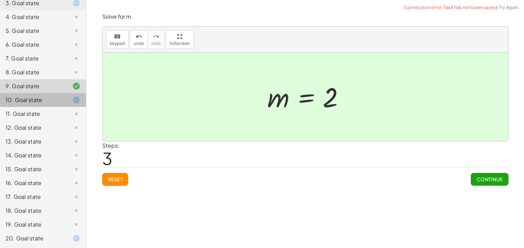
click at [53, 98] on div "10. Goal state" at bounding box center [34, 100] width 56 height 8
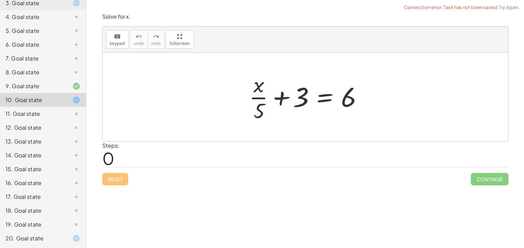
scroll to position [0, 0]
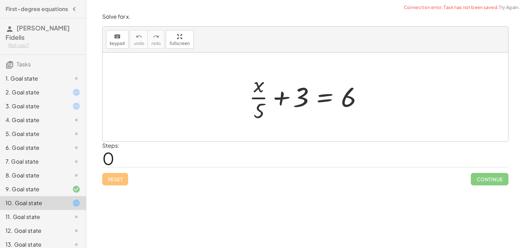
click at [38, 113] on div "2. Goal state" at bounding box center [43, 120] width 86 height 14
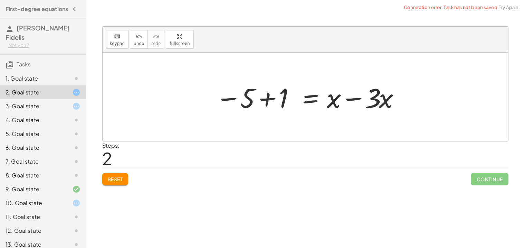
click at [121, 175] on button "Reset" at bounding box center [115, 179] width 26 height 12
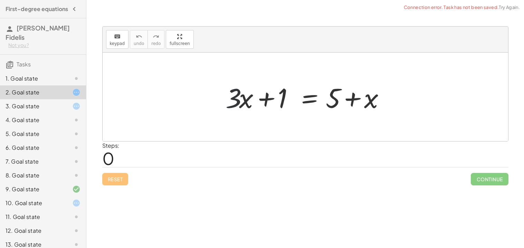
click at [235, 98] on div at bounding box center [308, 97] width 172 height 36
drag, startPoint x: 248, startPoint y: 103, endPoint x: 378, endPoint y: 99, distance: 130.6
click at [378, 99] on div at bounding box center [308, 97] width 172 height 36
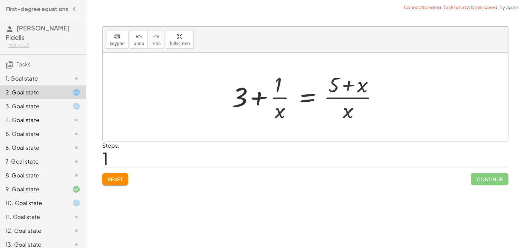
click at [240, 94] on div at bounding box center [307, 96] width 159 height 53
click at [117, 183] on button "Reset" at bounding box center [115, 179] width 26 height 12
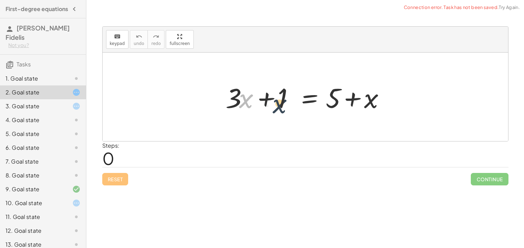
drag, startPoint x: 245, startPoint y: 106, endPoint x: 284, endPoint y: 109, distance: 39.5
click at [284, 109] on div at bounding box center [308, 97] width 172 height 36
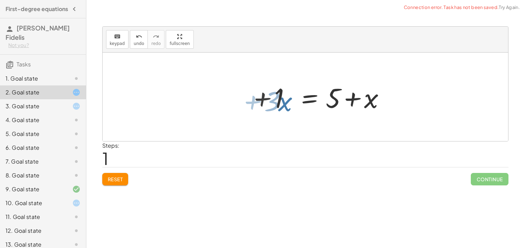
click at [284, 109] on div at bounding box center [308, 97] width 172 height 36
click at [115, 181] on font "Reset" at bounding box center [115, 179] width 15 height 6
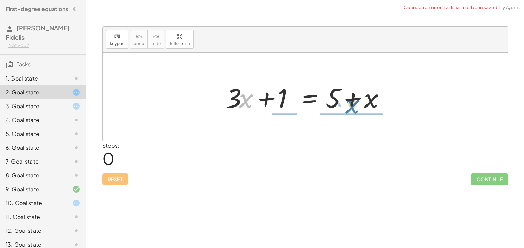
drag, startPoint x: 248, startPoint y: 103, endPoint x: 356, endPoint y: 109, distance: 108.6
click at [356, 109] on div at bounding box center [308, 97] width 172 height 36
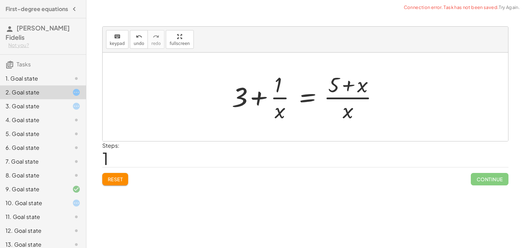
click at [123, 183] on button "Reset" at bounding box center [115, 179] width 26 height 12
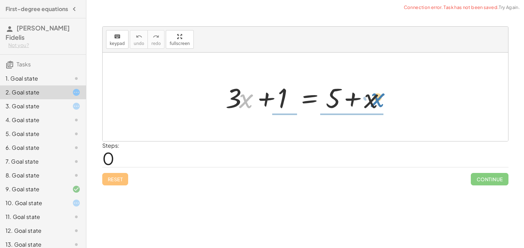
drag, startPoint x: 250, startPoint y: 99, endPoint x: 383, endPoint y: 99, distance: 132.6
click at [383, 99] on div at bounding box center [308, 97] width 172 height 36
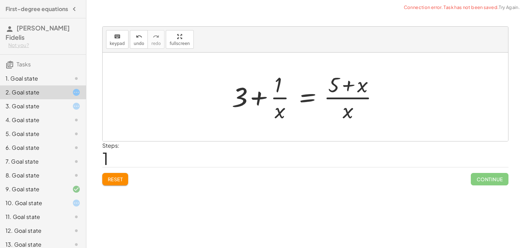
click at [126, 178] on button "Reset" at bounding box center [115, 179] width 26 height 12
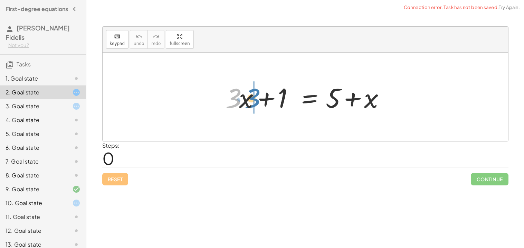
drag, startPoint x: 231, startPoint y: 98, endPoint x: 250, endPoint y: 98, distance: 19.3
click at [250, 98] on div at bounding box center [308, 97] width 172 height 36
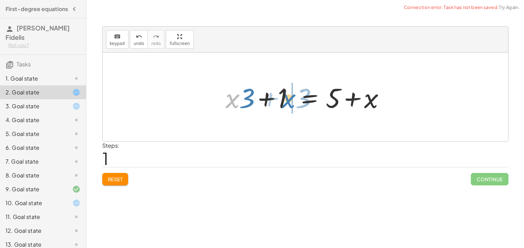
drag, startPoint x: 229, startPoint y: 102, endPoint x: 285, endPoint y: 102, distance: 55.6
click at [285, 102] on div at bounding box center [308, 97] width 172 height 36
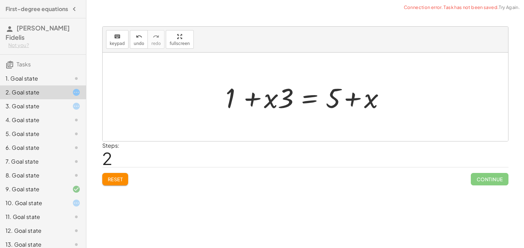
click at [241, 99] on div at bounding box center [308, 97] width 172 height 36
drag, startPoint x: 271, startPoint y: 100, endPoint x: 346, endPoint y: 102, distance: 74.6
click at [346, 102] on div at bounding box center [308, 97] width 172 height 36
click at [346, 102] on div at bounding box center [309, 96] width 159 height 53
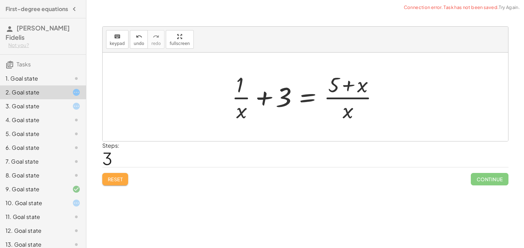
click at [108, 174] on button "Reset" at bounding box center [115, 179] width 26 height 12
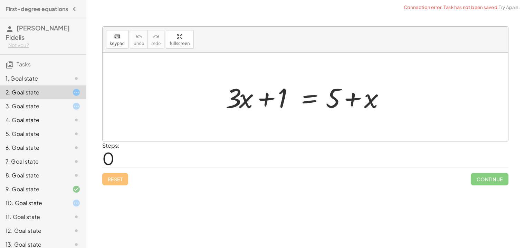
click at [43, 110] on div "3. Goal state" at bounding box center [34, 106] width 56 height 8
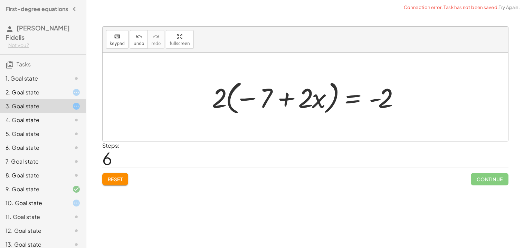
click at [52, 80] on div "1. Goal state" at bounding box center [34, 78] width 56 height 8
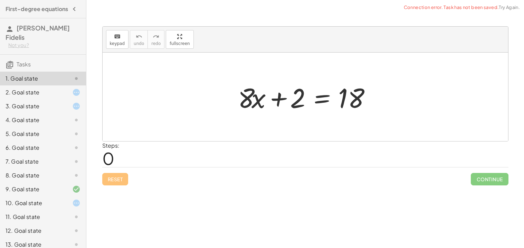
click at [50, 136] on div "5. Goal state" at bounding box center [34, 134] width 56 height 8
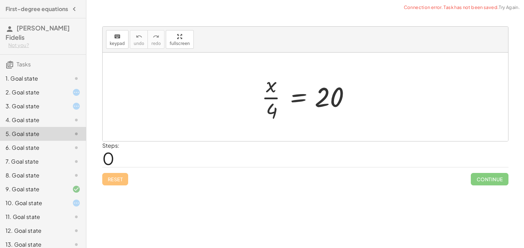
click at [53, 161] on div "7. Goal state" at bounding box center [34, 161] width 56 height 8
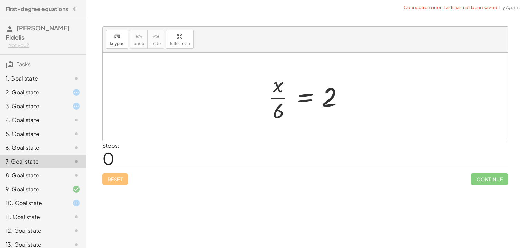
click at [48, 196] on div "8. Goal state" at bounding box center [43, 203] width 86 height 14
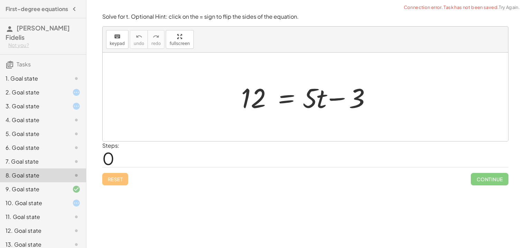
click at [50, 223] on div "10. Goal state" at bounding box center [43, 230] width 86 height 14
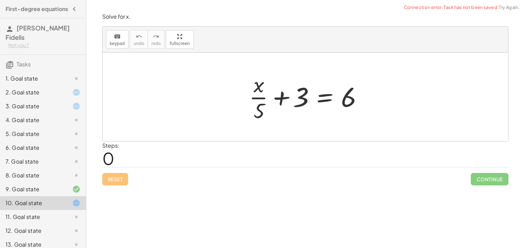
click at [53, 193] on div "9. Goal state" at bounding box center [34, 189] width 56 height 8
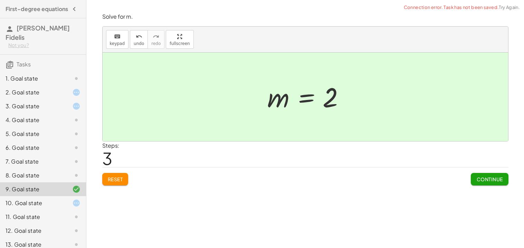
click at [52, 223] on div "10. Goal state" at bounding box center [43, 230] width 86 height 14
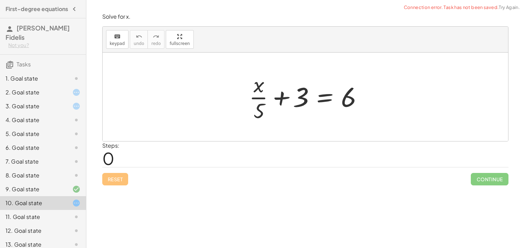
click at [54, 221] on div "11. Goal state" at bounding box center [34, 216] width 56 height 8
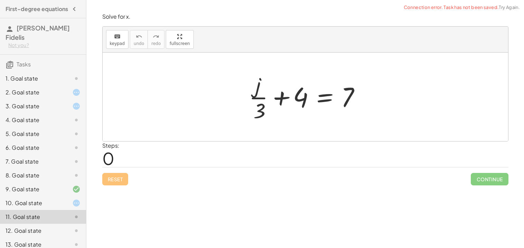
scroll to position [107, 0]
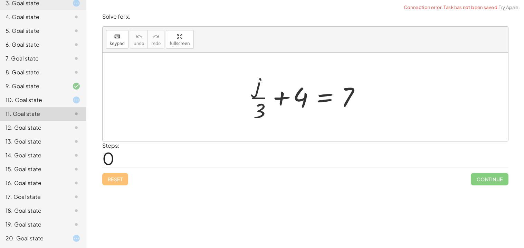
click at [54, 222] on div "19. Goal state" at bounding box center [34, 224] width 56 height 8
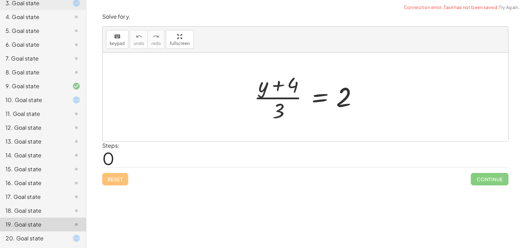
click at [50, 212] on div "18. Goal state" at bounding box center [34, 210] width 56 height 8
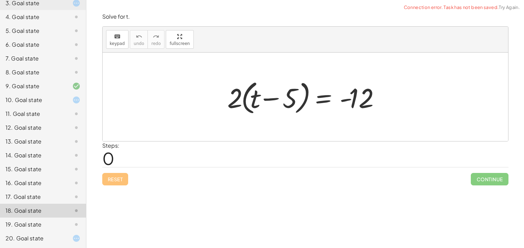
click at [53, 220] on div "19. Goal state" at bounding box center [34, 224] width 56 height 8
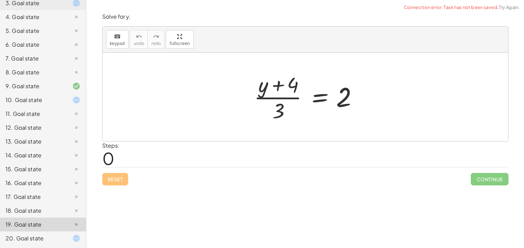
click at [55, 217] on div "17. Goal state" at bounding box center [43, 224] width 86 height 14
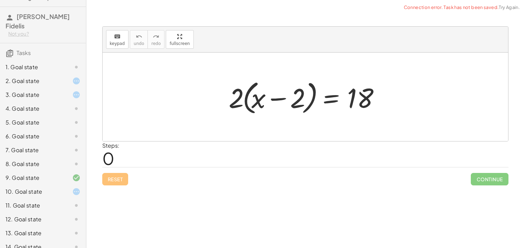
scroll to position [10, 0]
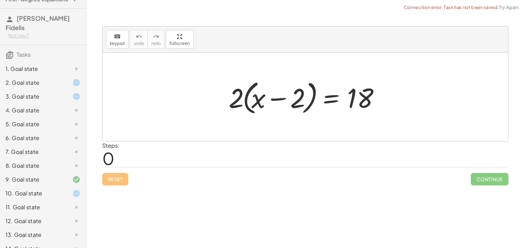
click at [54, 169] on div "8. Goal state" at bounding box center [34, 165] width 56 height 8
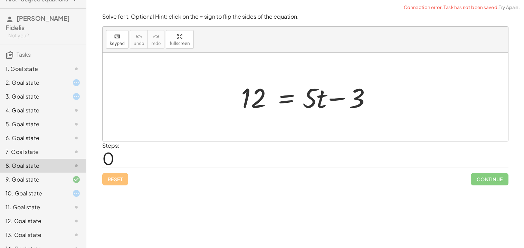
click at [50, 154] on div "7. Goal state" at bounding box center [34, 151] width 56 height 8
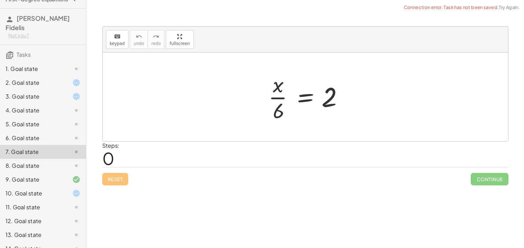
click at [53, 166] on div "8. Goal state" at bounding box center [34, 165] width 56 height 8
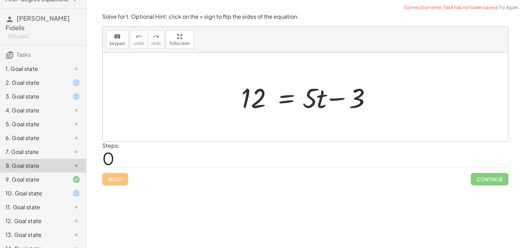
click at [56, 193] on div "10. Goal state" at bounding box center [34, 193] width 56 height 8
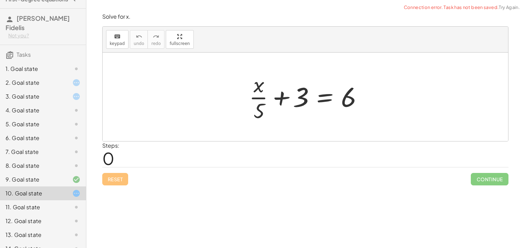
click at [40, 98] on div "3. Goal state" at bounding box center [34, 96] width 56 height 8
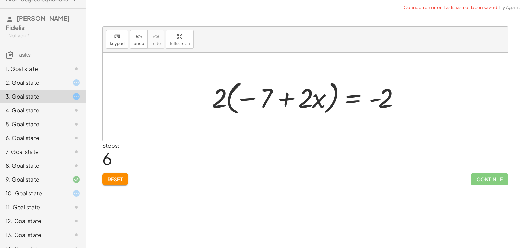
click at [60, 183] on div "9. Goal state" at bounding box center [34, 179] width 56 height 8
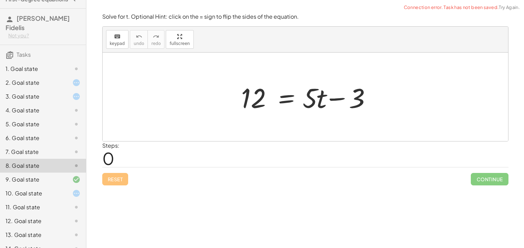
click at [249, 107] on div at bounding box center [308, 97] width 141 height 36
click at [285, 104] on div at bounding box center [308, 97] width 141 height 36
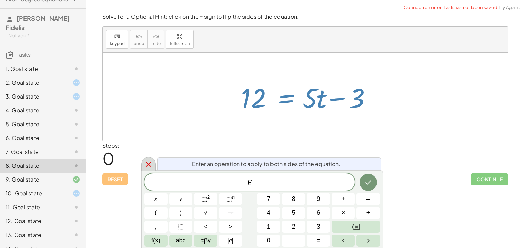
click at [149, 162] on icon at bounding box center [148, 164] width 8 height 8
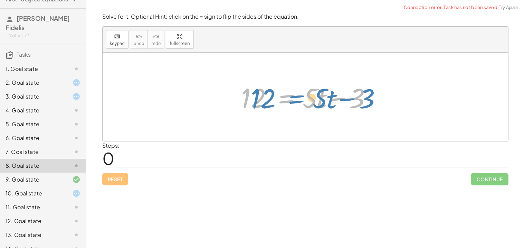
drag, startPoint x: 289, startPoint y: 101, endPoint x: 262, endPoint y: 103, distance: 27.1
click at [262, 103] on div at bounding box center [308, 97] width 141 height 36
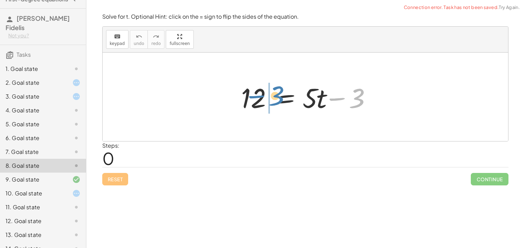
drag, startPoint x: 358, startPoint y: 101, endPoint x: 276, endPoint y: 99, distance: 81.9
click at [276, 99] on div at bounding box center [308, 97] width 141 height 36
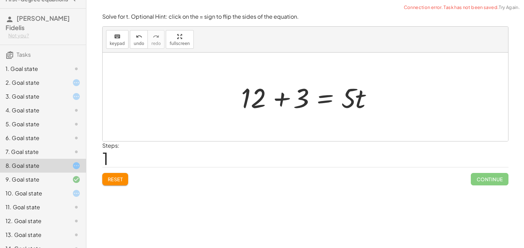
click at [293, 98] on div at bounding box center [308, 97] width 141 height 36
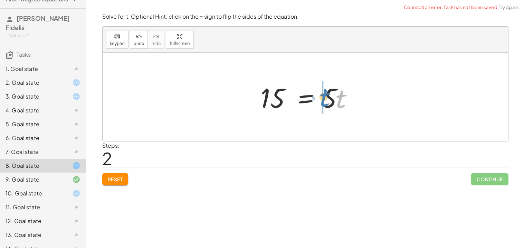
drag, startPoint x: 342, startPoint y: 98, endPoint x: 326, endPoint y: 97, distance: 15.9
click at [326, 97] on div at bounding box center [308, 97] width 102 height 36
drag, startPoint x: 326, startPoint y: 97, endPoint x: 285, endPoint y: 101, distance: 40.9
click at [285, 101] on div at bounding box center [308, 97] width 102 height 36
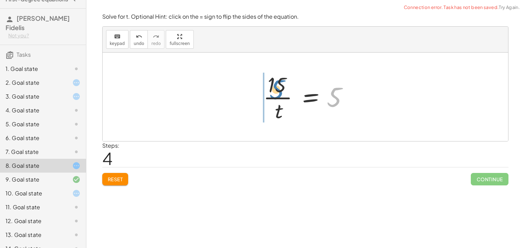
drag, startPoint x: 335, startPoint y: 99, endPoint x: 278, endPoint y: 92, distance: 57.5
click at [278, 92] on div at bounding box center [308, 96] width 96 height 53
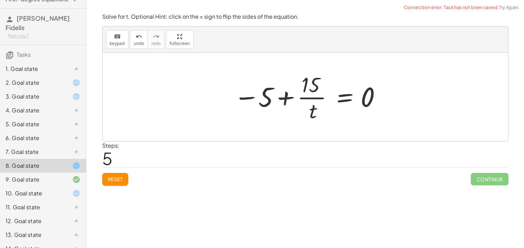
click at [311, 89] on div at bounding box center [307, 96] width 155 height 53
click at [126, 178] on button "Reset" at bounding box center [115, 179] width 26 height 12
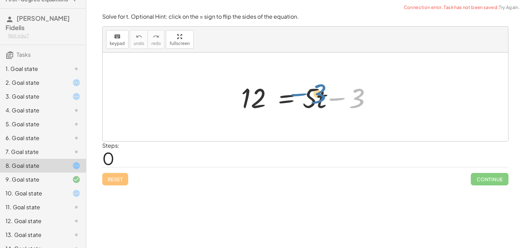
drag, startPoint x: 372, startPoint y: 105, endPoint x: 333, endPoint y: 102, distance: 39.6
click at [333, 102] on div at bounding box center [308, 97] width 141 height 36
drag, startPoint x: 354, startPoint y: 97, endPoint x: 264, endPoint y: 101, distance: 89.9
click at [264, 101] on div at bounding box center [308, 97] width 141 height 36
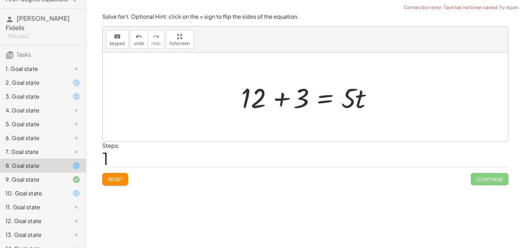
click at [258, 99] on div at bounding box center [308, 97] width 141 height 36
click at [308, 100] on div at bounding box center [308, 97] width 141 height 36
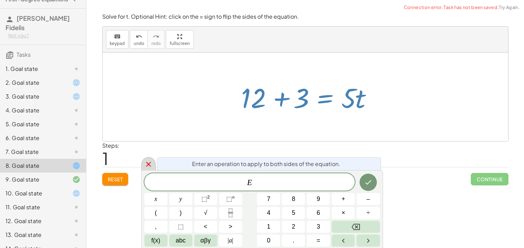
click at [151, 166] on icon at bounding box center [148, 164] width 8 height 8
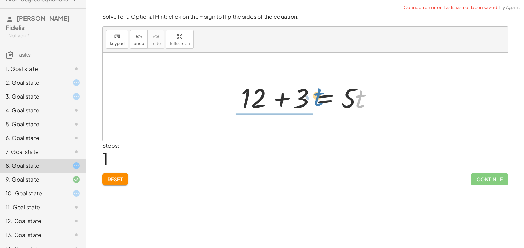
drag, startPoint x: 358, startPoint y: 95, endPoint x: 315, endPoint y: 93, distance: 43.2
click at [315, 93] on div at bounding box center [308, 97] width 141 height 36
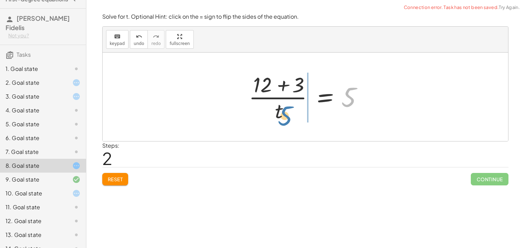
drag, startPoint x: 351, startPoint y: 96, endPoint x: 284, endPoint y: 114, distance: 69.5
click at [284, 114] on div at bounding box center [307, 96] width 125 height 53
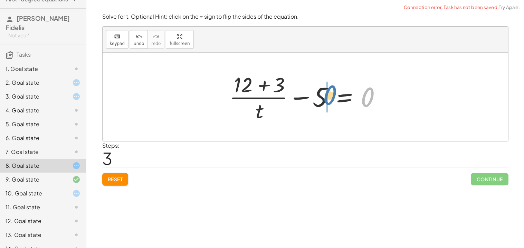
drag, startPoint x: 370, startPoint y: 86, endPoint x: 330, endPoint y: 85, distance: 39.8
click at [330, 85] on div at bounding box center [308, 96] width 164 height 53
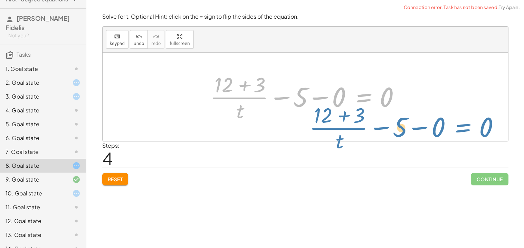
drag, startPoint x: 366, startPoint y: 96, endPoint x: 498, endPoint y: 120, distance: 134.4
click at [498, 120] on div "12 = + · 5 · t − 3 + 12 + 3 = · 5 · t · ( + 12 + 3 ) · t = 5 + · ( + 12 + 3 ) ·…" at bounding box center [306, 97] width 406 height 88
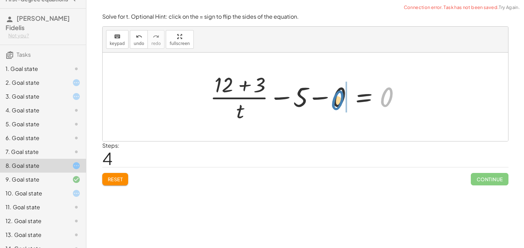
drag, startPoint x: 390, startPoint y: 93, endPoint x: 339, endPoint y: 96, distance: 50.9
